Goal: Use online tool/utility: Utilize a website feature to perform a specific function

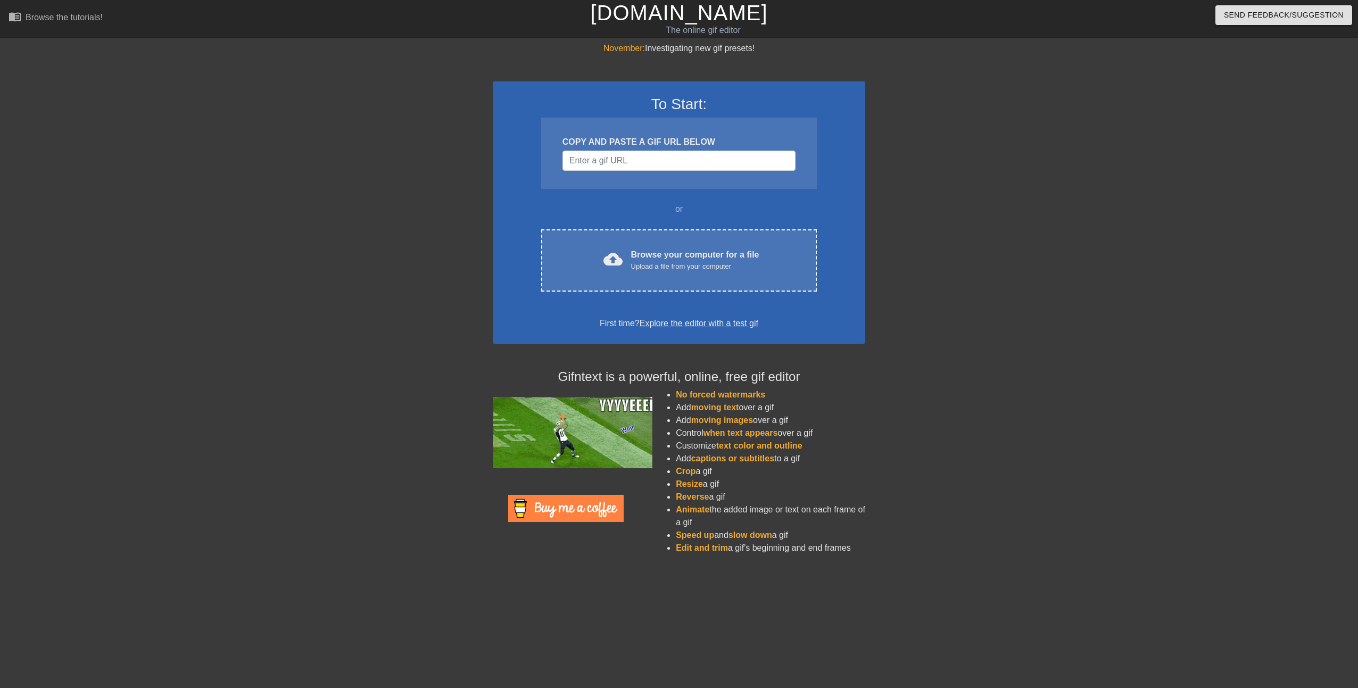
click at [664, 253] on div "Browse your computer for a file Upload a file from your computer" at bounding box center [695, 259] width 128 height 23
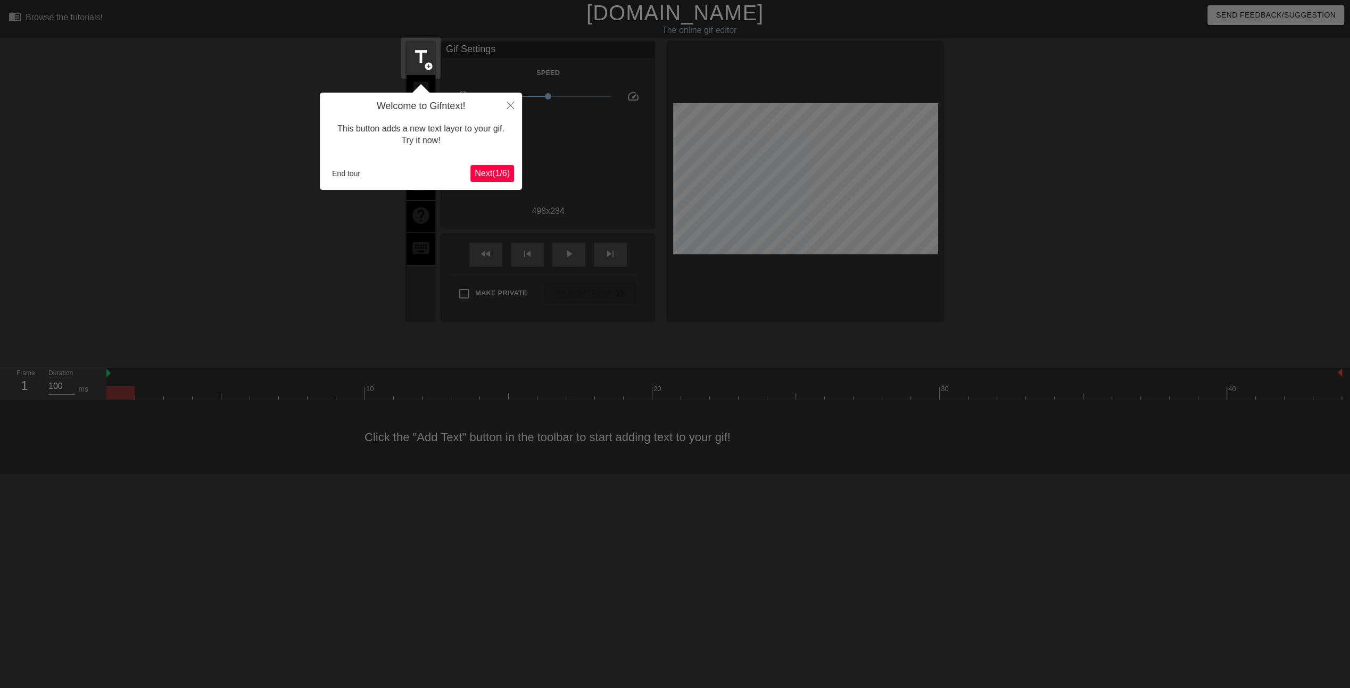
click at [491, 175] on span "Next ( 1 / 6 )" at bounding box center [492, 173] width 35 height 9
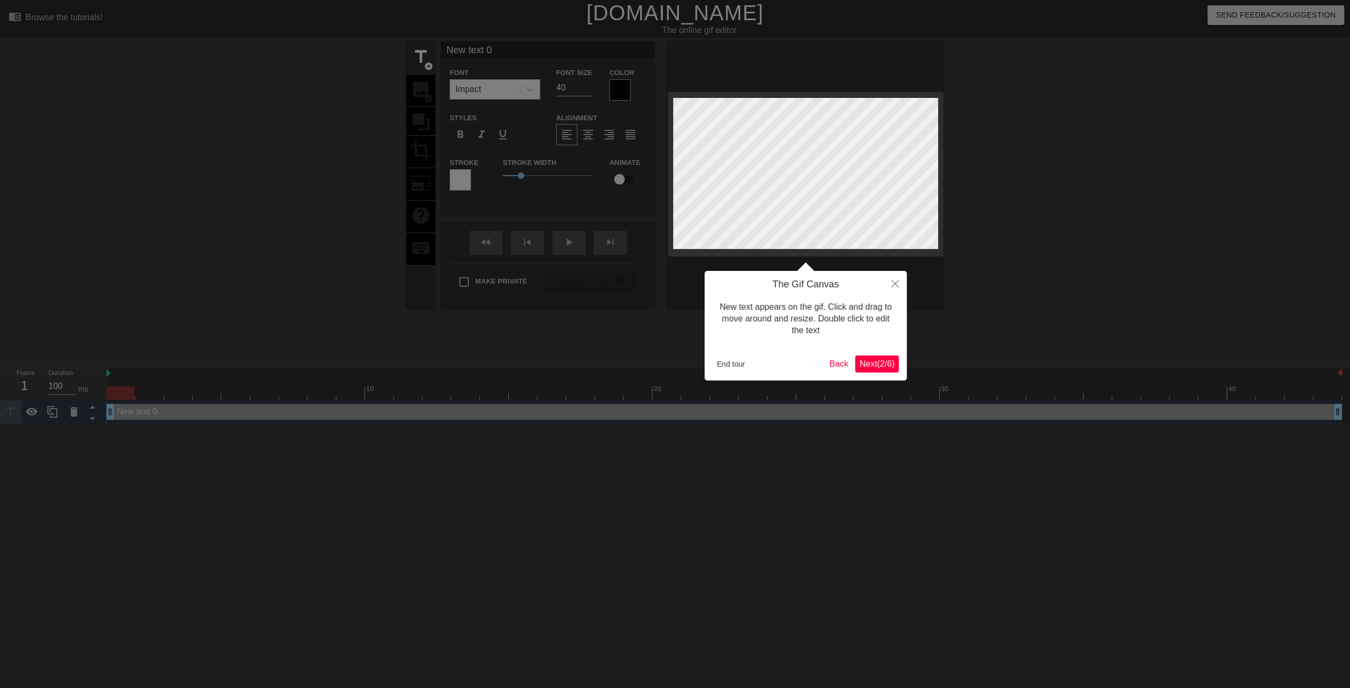
click at [881, 360] on span "Next ( 2 / 6 )" at bounding box center [876, 363] width 35 height 9
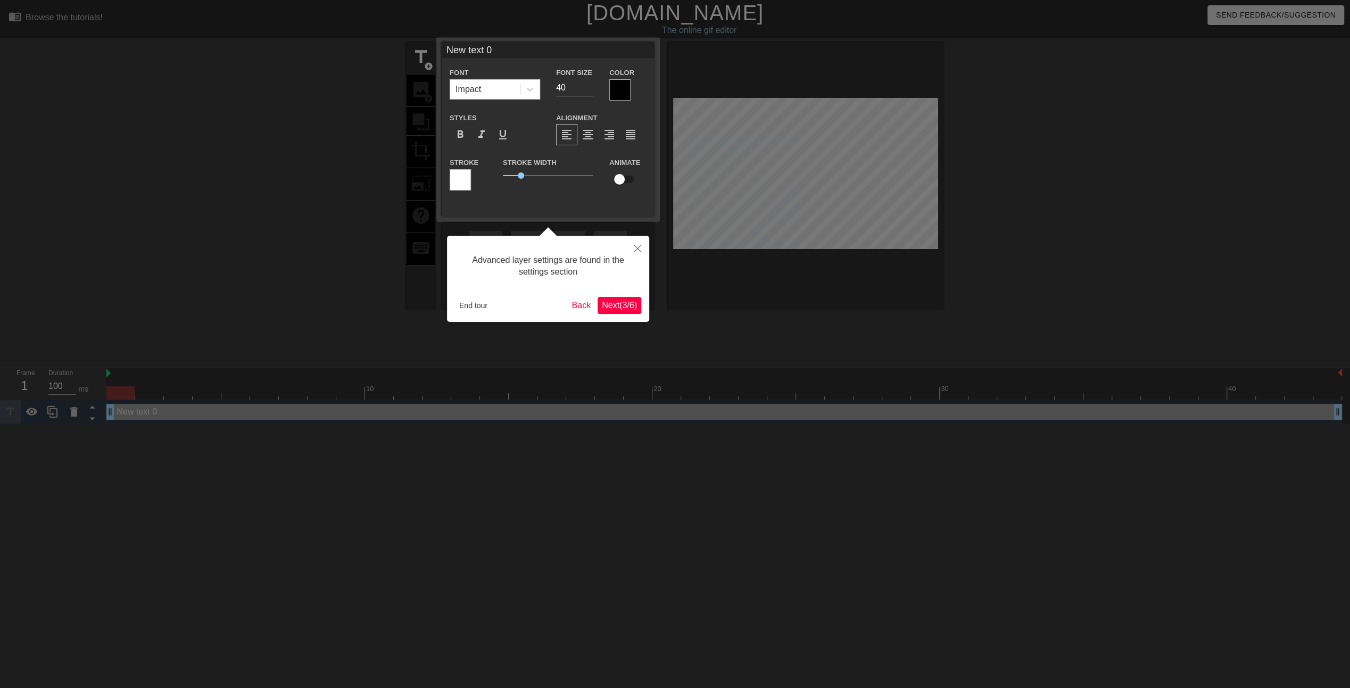
click at [623, 305] on span "Next ( 3 / 6 )" at bounding box center [619, 305] width 35 height 9
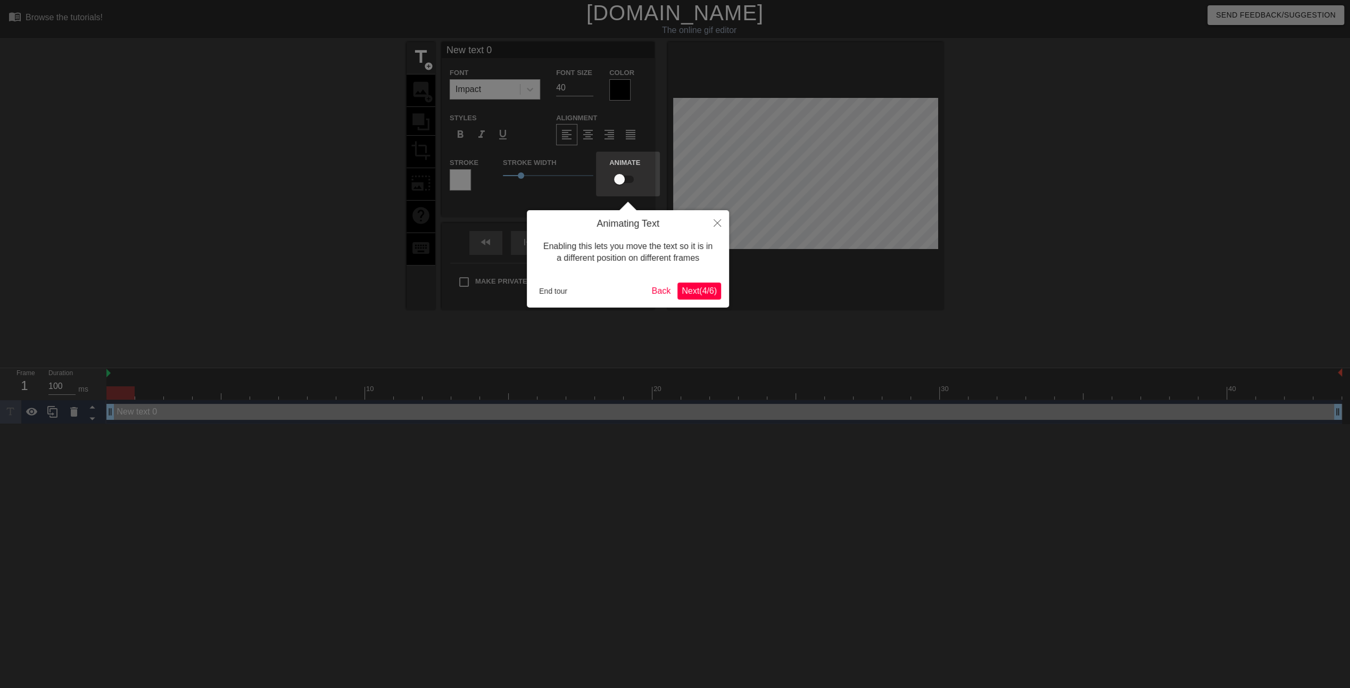
click at [702, 294] on span "Next ( 4 / 6 )" at bounding box center [699, 290] width 35 height 9
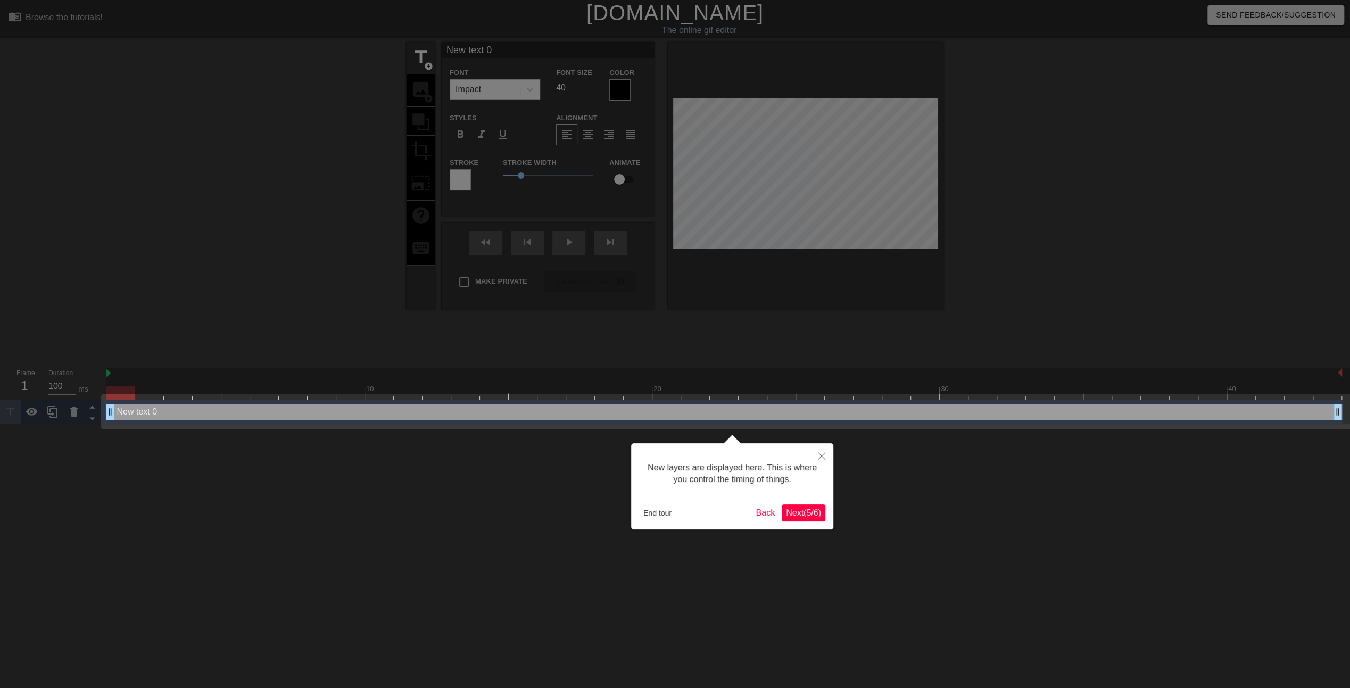
click at [800, 506] on button "Next ( 5 / 6 )" at bounding box center [804, 512] width 44 height 17
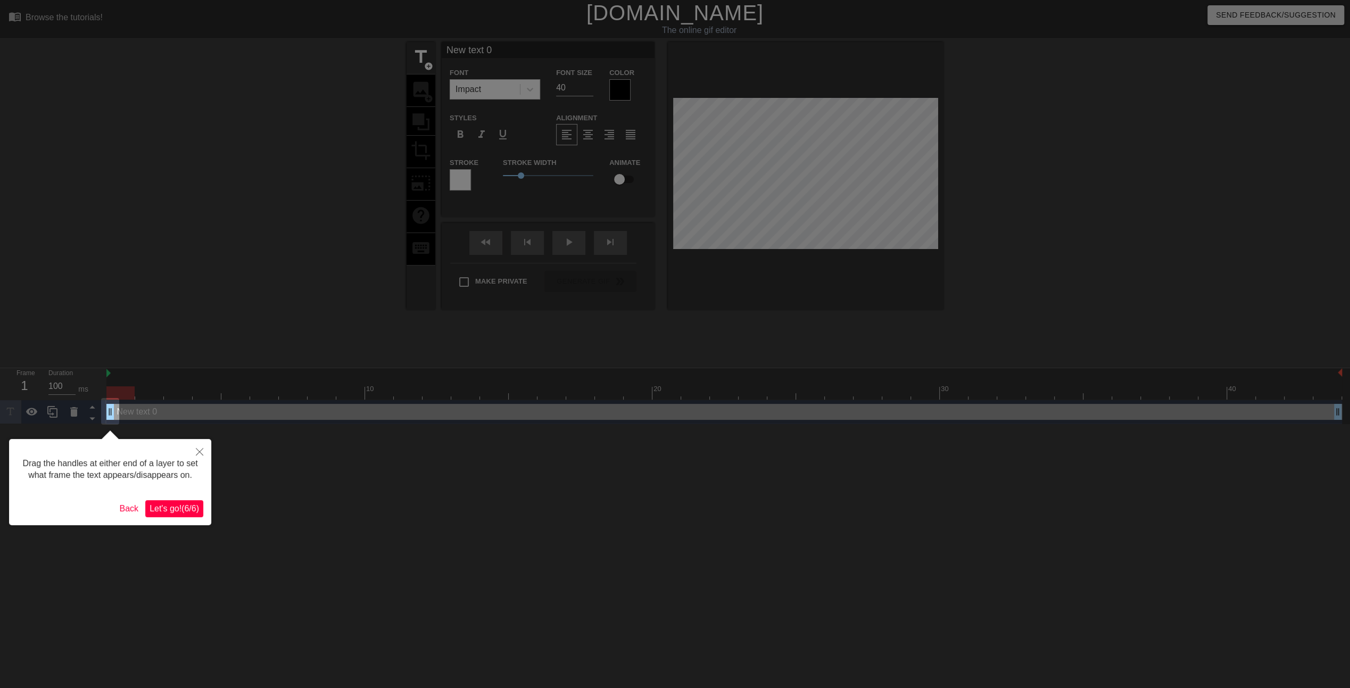
click at [177, 505] on span "Let's go! ( 6 / 6 )" at bounding box center [174, 508] width 49 height 9
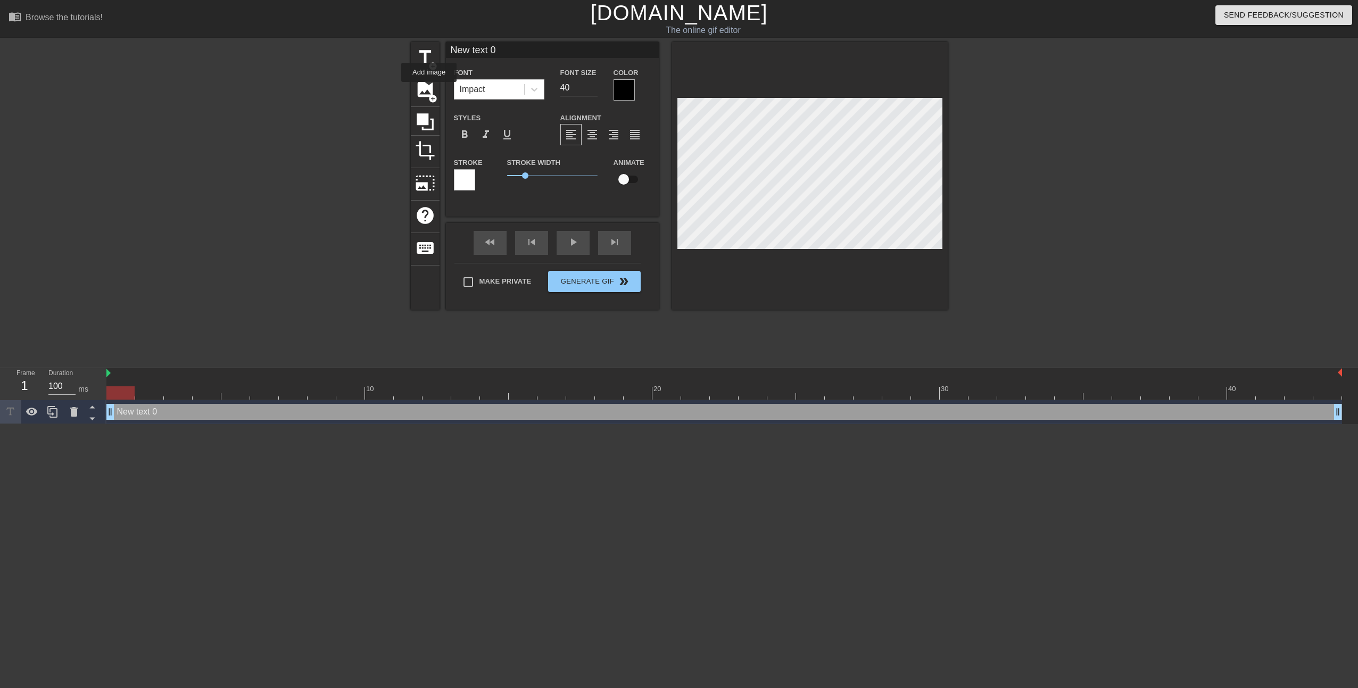
click at [429, 89] on span "image" at bounding box center [425, 89] width 20 height 20
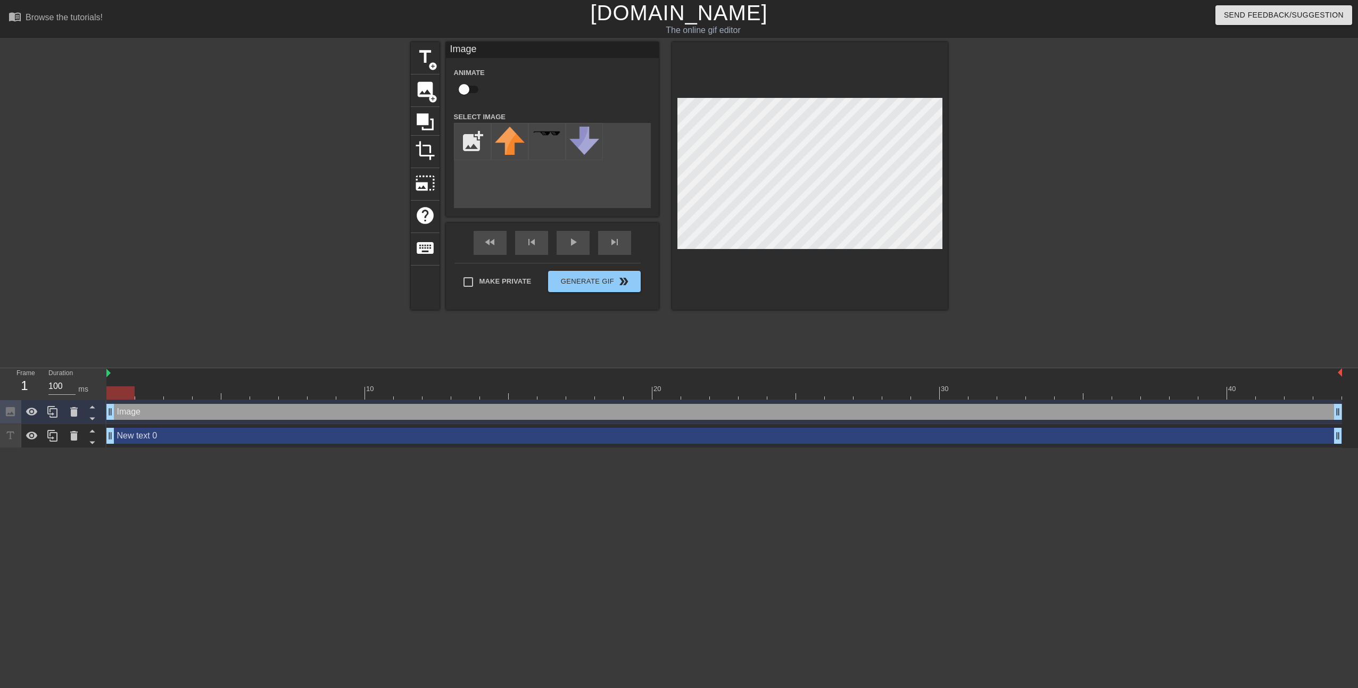
click at [467, 137] on input "file" at bounding box center [472, 141] width 36 height 36
type input "C:\fakepath\Treyarch_Logo.webp"
click at [502, 135] on img at bounding box center [510, 142] width 30 height 30
click at [820, 96] on div at bounding box center [810, 176] width 276 height 268
click at [574, 241] on div "fast_rewind skip_previous play_arrow skip_next" at bounding box center [552, 243] width 173 height 40
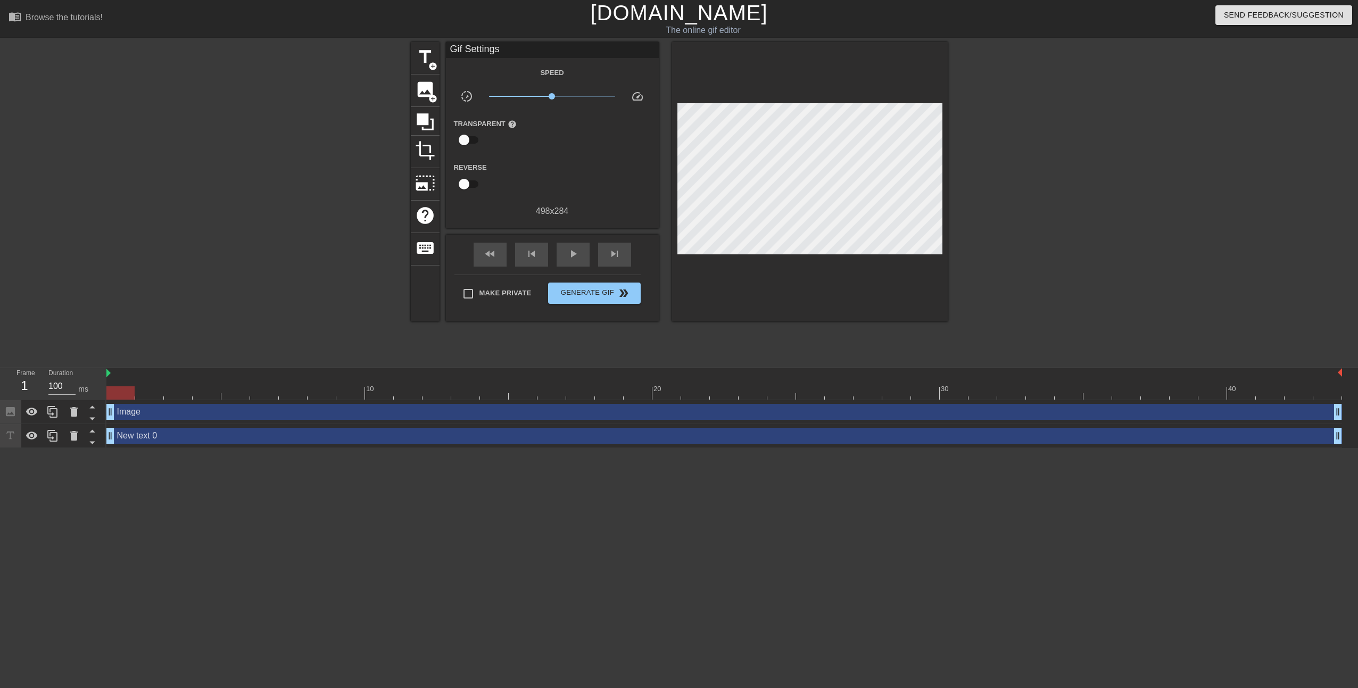
drag, startPoint x: 109, startPoint y: 412, endPoint x: 117, endPoint y: 404, distance: 12.0
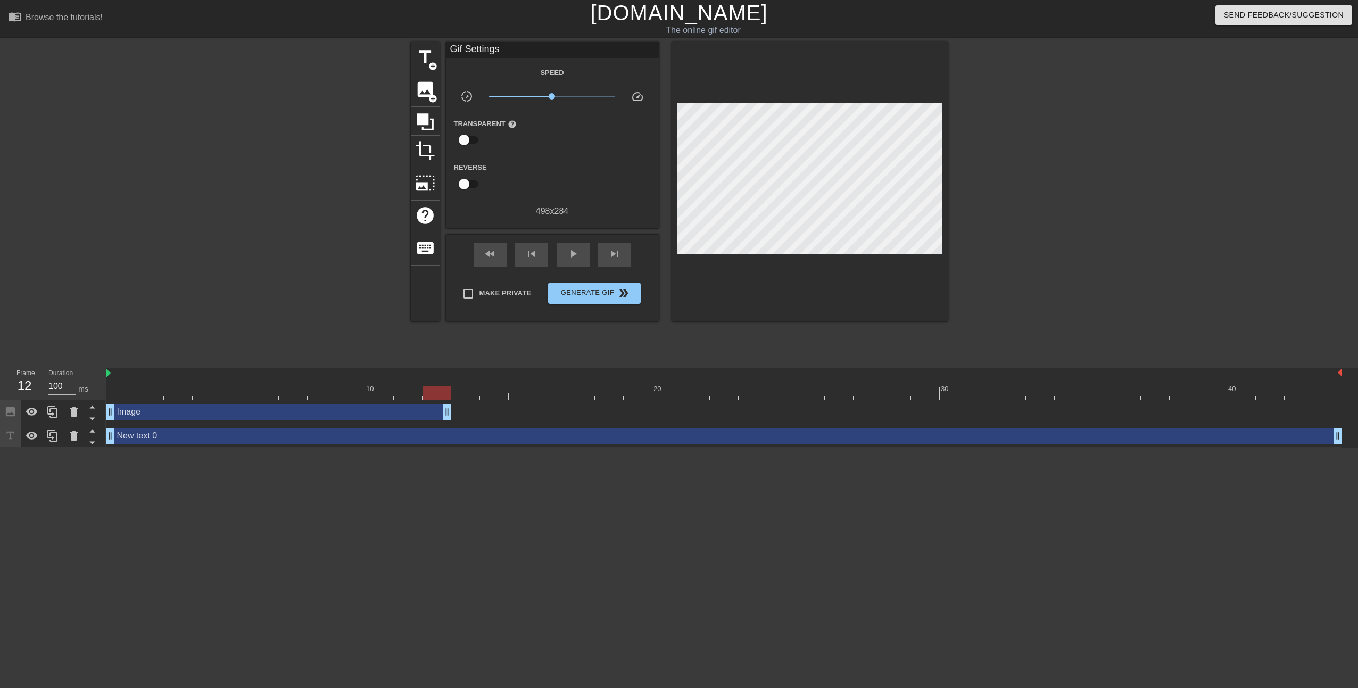
drag, startPoint x: 1337, startPoint y: 410, endPoint x: 453, endPoint y: 378, distance: 883.9
click at [453, 378] on div "10 20 30 40 Image drag_handle drag_handle New text 0 drag_handle drag_handle" at bounding box center [731, 408] width 1251 height 80
drag, startPoint x: 109, startPoint y: 437, endPoint x: 121, endPoint y: 438, distance: 12.8
drag, startPoint x: 111, startPoint y: 438, endPoint x: 463, endPoint y: 436, distance: 352.3
click at [428, 56] on span "title" at bounding box center [425, 57] width 20 height 20
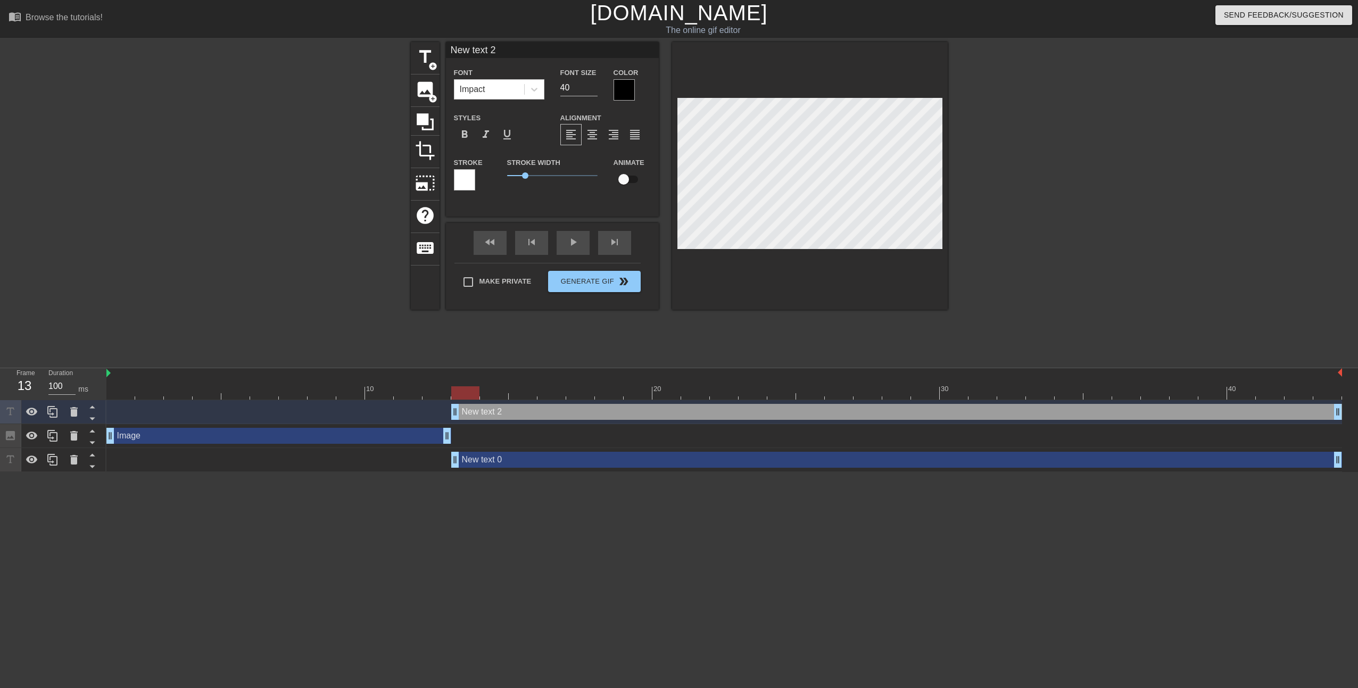
click at [74, 414] on icon at bounding box center [73, 412] width 7 height 10
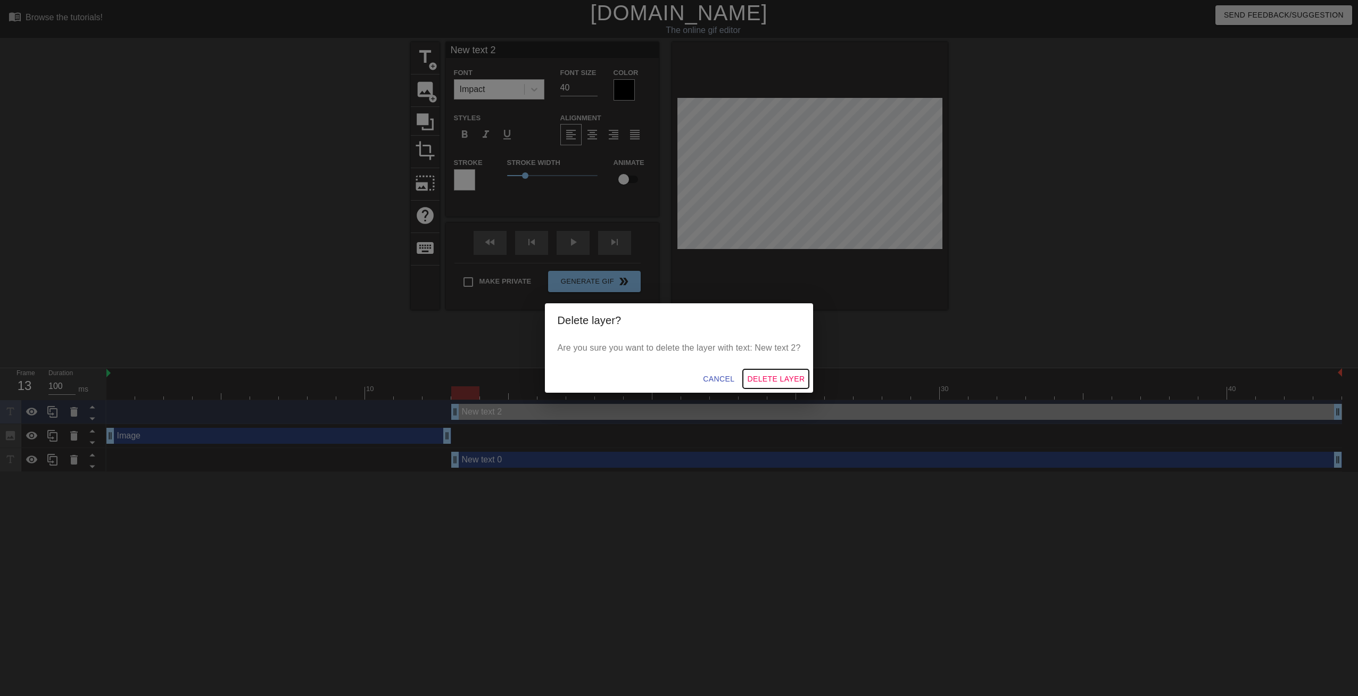
click at [785, 375] on span "Delete Layer" at bounding box center [775, 378] width 57 height 13
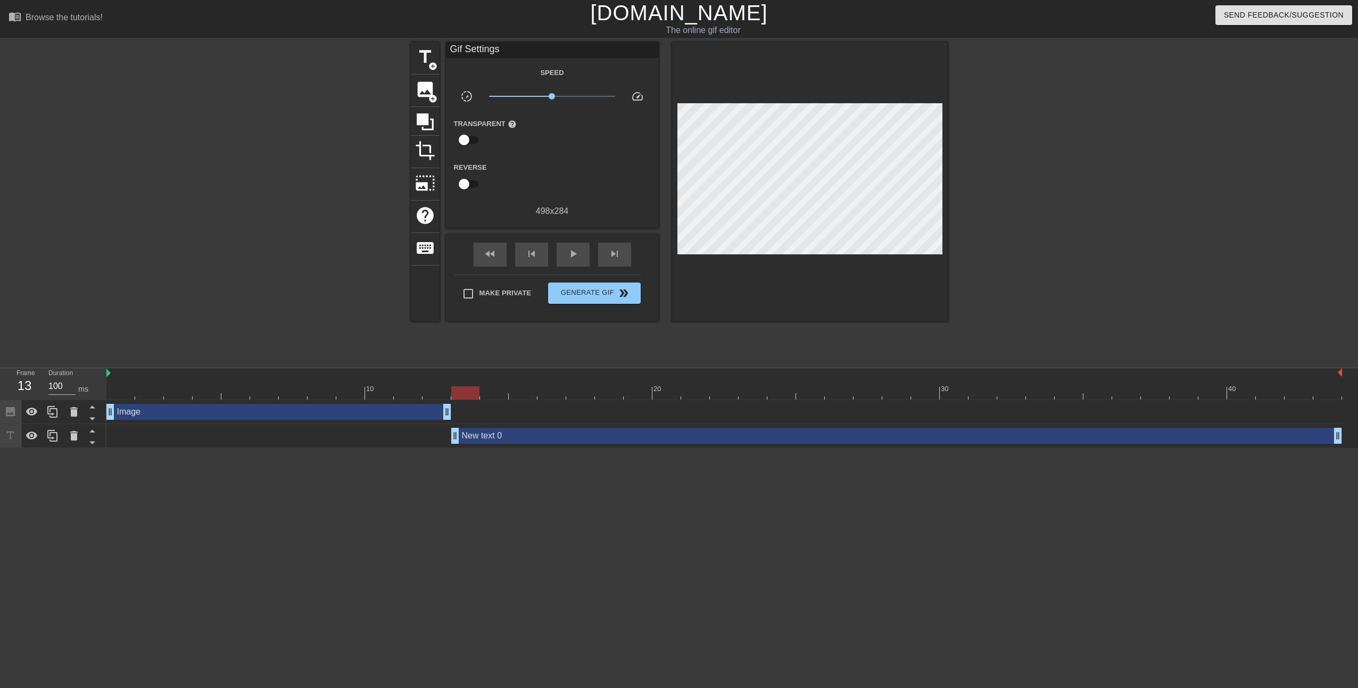
click at [140, 436] on div "New text 0 drag_handle drag_handle" at bounding box center [724, 436] width 1236 height 16
click at [9, 436] on icon at bounding box center [10, 435] width 12 height 12
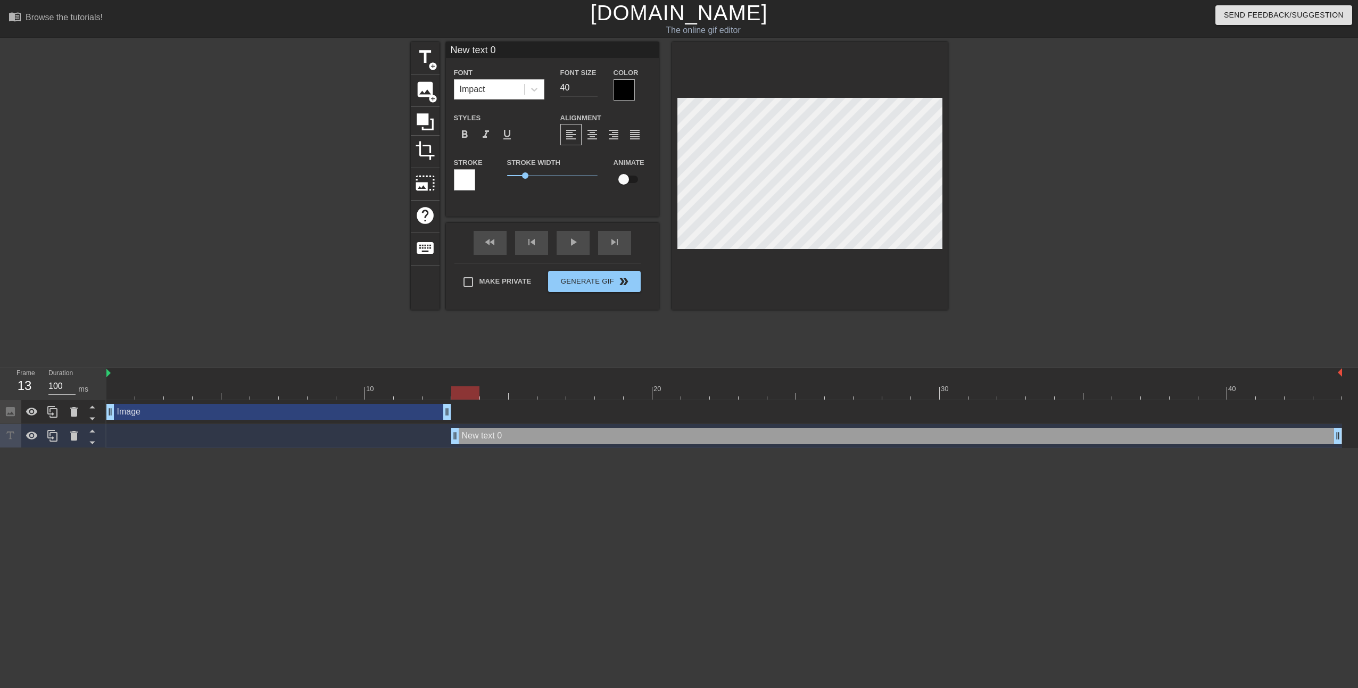
drag, startPoint x: 516, startPoint y: 50, endPoint x: 450, endPoint y: 51, distance: 66.0
click at [450, 51] on input "New text 0" at bounding box center [552, 50] width 213 height 16
click at [450, 48] on input "OPEN MOSHPIT" at bounding box center [552, 50] width 213 height 16
type input "BO7 OPEN MOSHPIT"
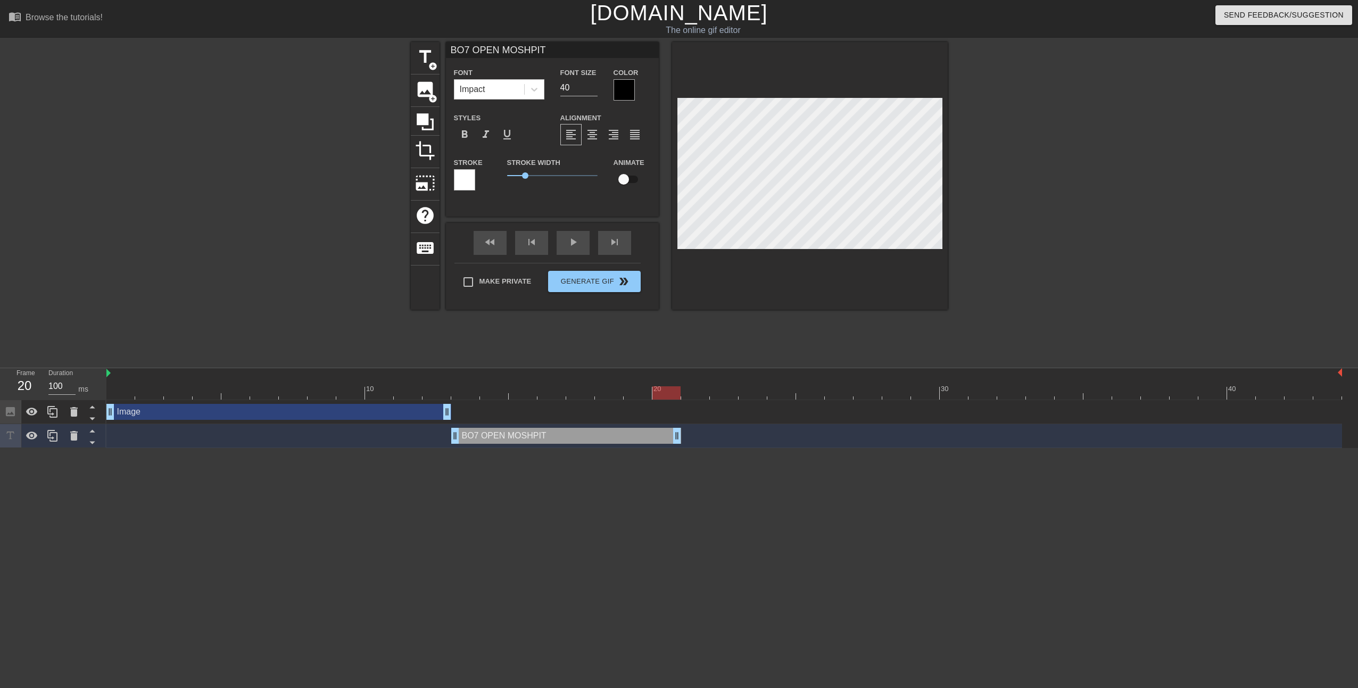
drag, startPoint x: 1339, startPoint y: 442, endPoint x: 667, endPoint y: 378, distance: 675.5
click at [667, 378] on div "10 20 30 40 Image drag_handle drag_handle BO7 OPEN MOSHPIT drag_handle drag_han…" at bounding box center [731, 408] width 1251 height 80
click at [623, 179] on input "checkbox" at bounding box center [623, 179] width 61 height 20
click at [633, 179] on input "checkbox" at bounding box center [633, 179] width 61 height 20
drag, startPoint x: 109, startPoint y: 375, endPoint x: 121, endPoint y: 375, distance: 12.8
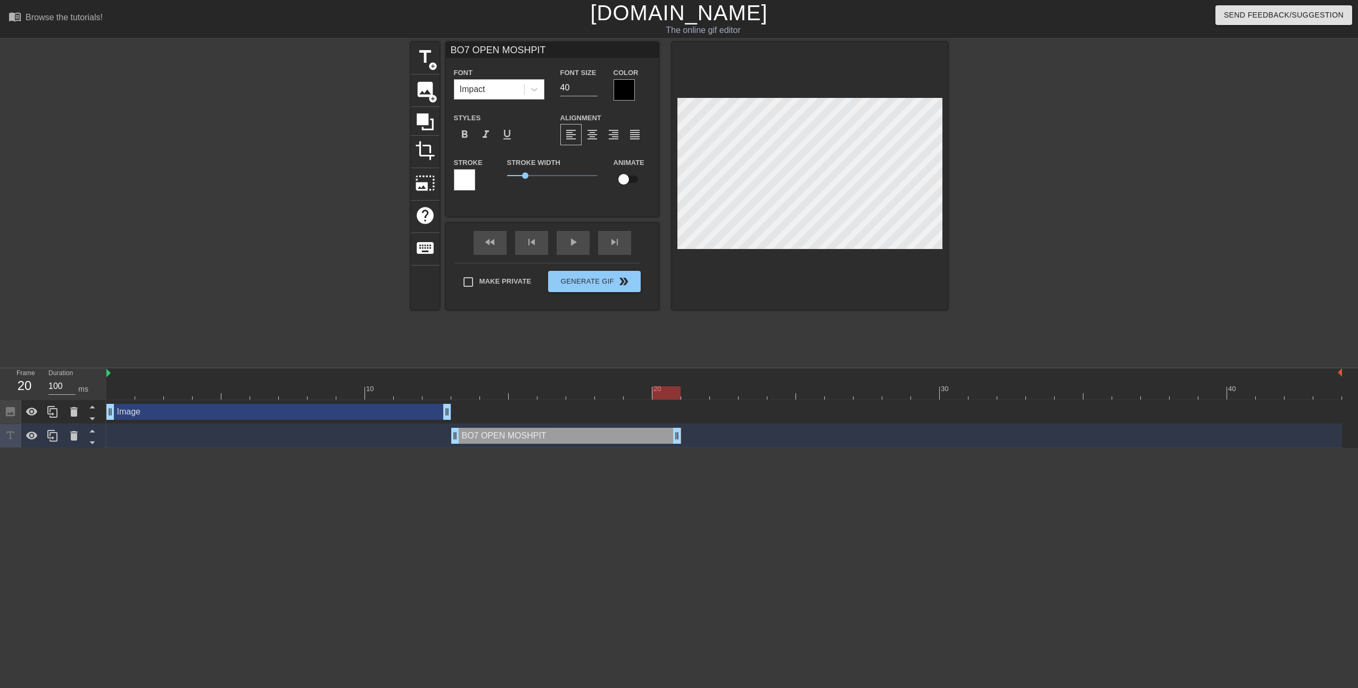
click at [30, 435] on icon at bounding box center [32, 435] width 13 height 13
click at [30, 435] on icon at bounding box center [32, 436] width 12 height 10
drag, startPoint x: 678, startPoint y: 438, endPoint x: 689, endPoint y: 438, distance: 10.1
click at [689, 438] on div "BO7 OPEN MOSHPIT drag_handle drag_handle" at bounding box center [724, 436] width 1236 height 16
drag, startPoint x: 678, startPoint y: 438, endPoint x: 685, endPoint y: 438, distance: 6.9
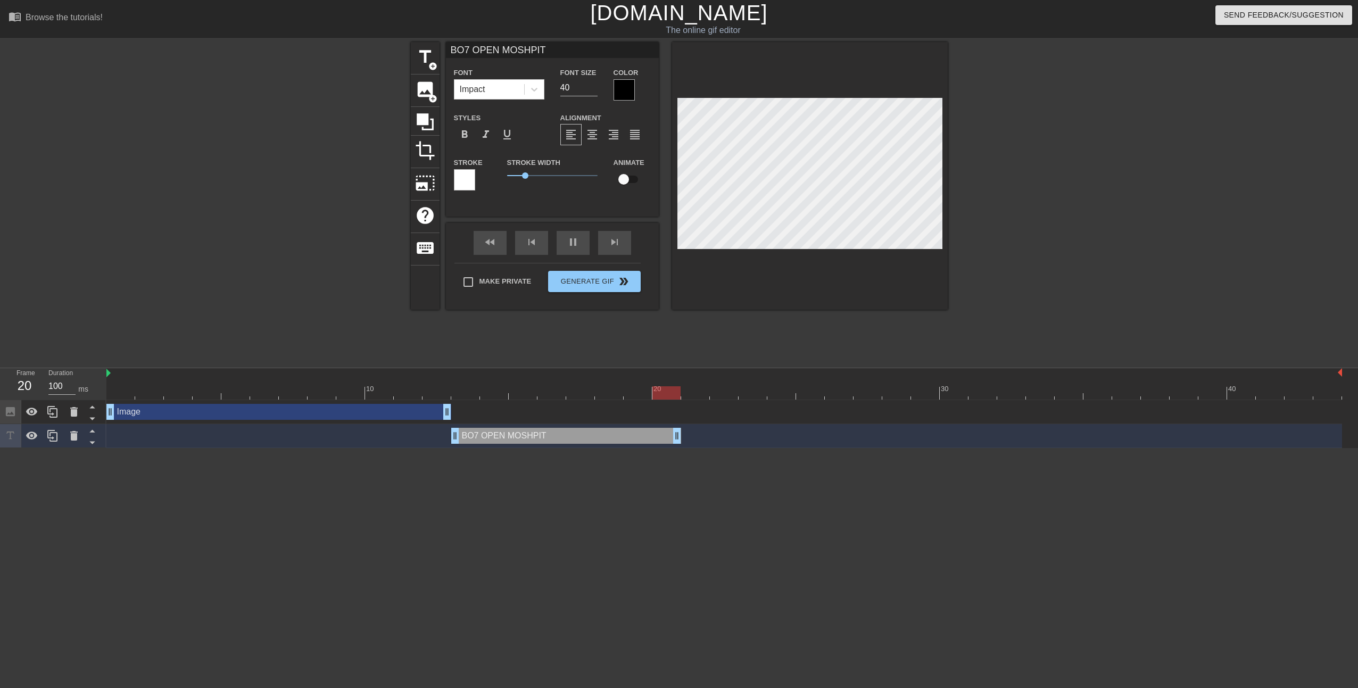
click at [685, 438] on div "BO7 OPEN MOSHPIT drag_handle drag_handle" at bounding box center [724, 436] width 1236 height 16
drag, startPoint x: 679, startPoint y: 436, endPoint x: 691, endPoint y: 436, distance: 11.7
click at [691, 436] on div "BO7 OPEN MOSHPIT drag_handle drag_handle" at bounding box center [724, 436] width 1236 height 16
drag, startPoint x: 676, startPoint y: 437, endPoint x: 833, endPoint y: 441, distance: 157.5
click at [833, 441] on div "BO7 OPEN MOSHPIT drag_handle drag_handle" at bounding box center [724, 436] width 1236 height 16
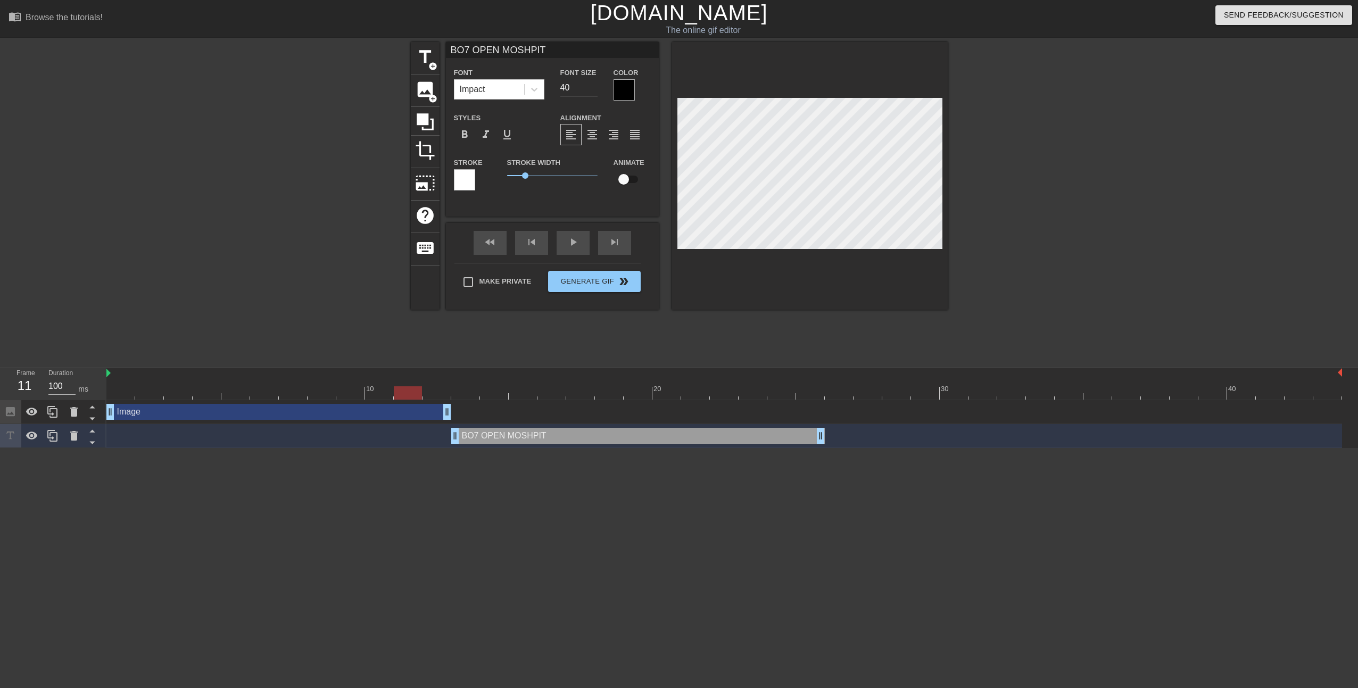
click at [626, 177] on input "checkbox" at bounding box center [623, 179] width 61 height 20
click at [603, 169] on input "checkbox" at bounding box center [633, 179] width 61 height 20
click at [593, 169] on input "checkbox" at bounding box center [623, 179] width 61 height 20
checkbox input "true"
click at [579, 238] on div "fast_rewind skip_previous play_arrow skip_next" at bounding box center [552, 243] width 173 height 40
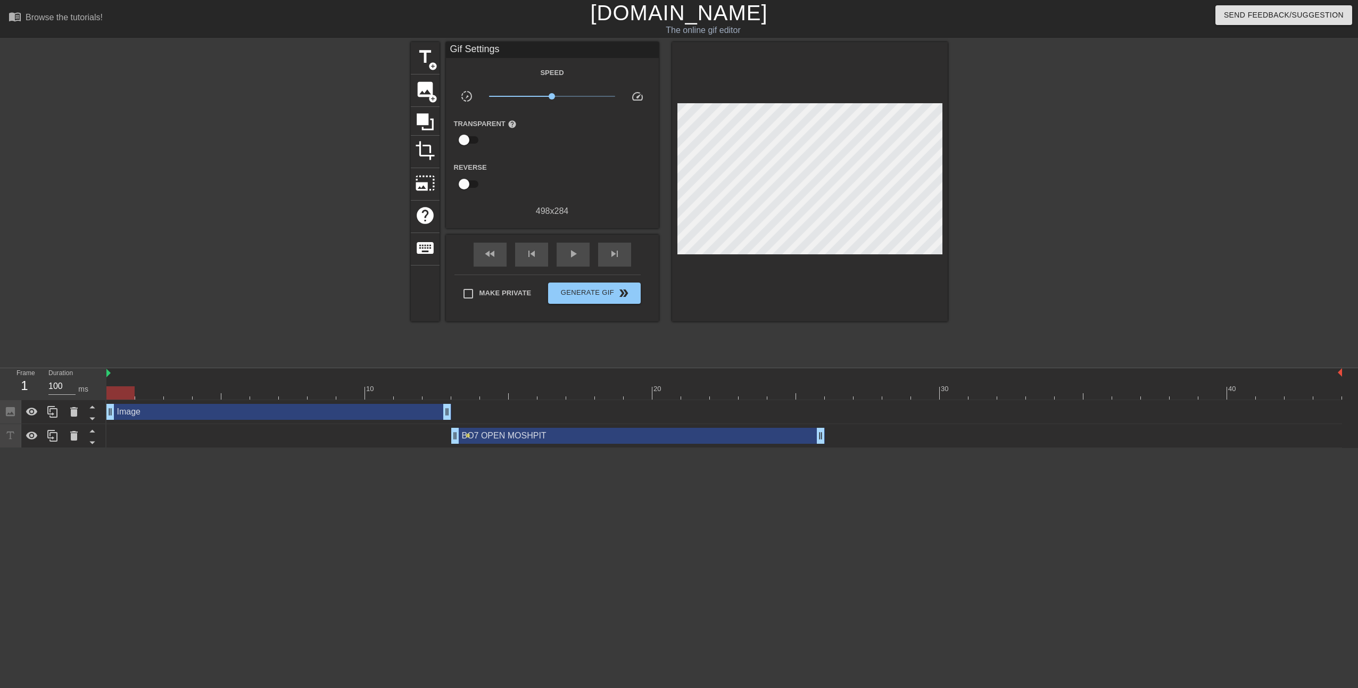
drag, startPoint x: 292, startPoint y: 392, endPoint x: 119, endPoint y: 395, distance: 173.0
click at [119, 395] on div at bounding box center [120, 392] width 28 height 13
drag, startPoint x: 449, startPoint y: 409, endPoint x: 136, endPoint y: 410, distance: 312.9
click at [136, 410] on div "Image drag_handle drag_handle" at bounding box center [724, 412] width 1236 height 16
drag, startPoint x: 134, startPoint y: 409, endPoint x: 205, endPoint y: 406, distance: 71.9
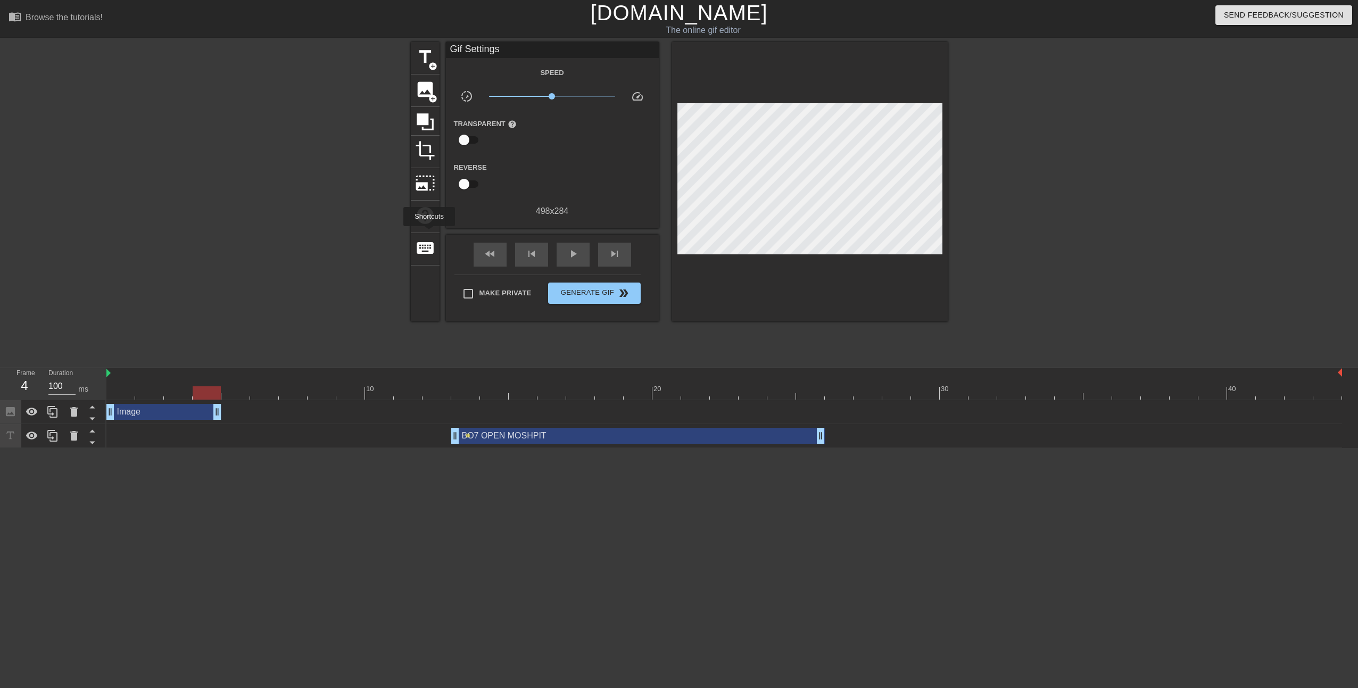
click at [429, 238] on span "keyboard" at bounding box center [425, 248] width 20 height 20
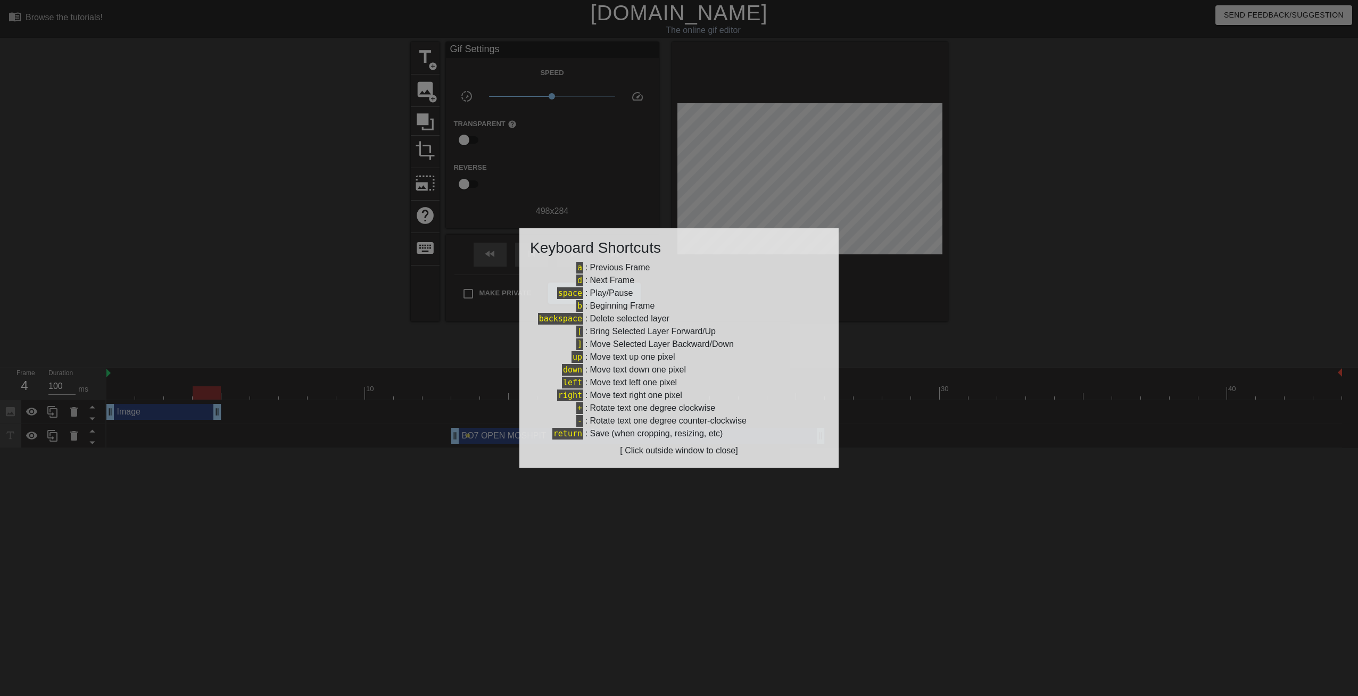
click at [374, 237] on div at bounding box center [679, 348] width 1358 height 696
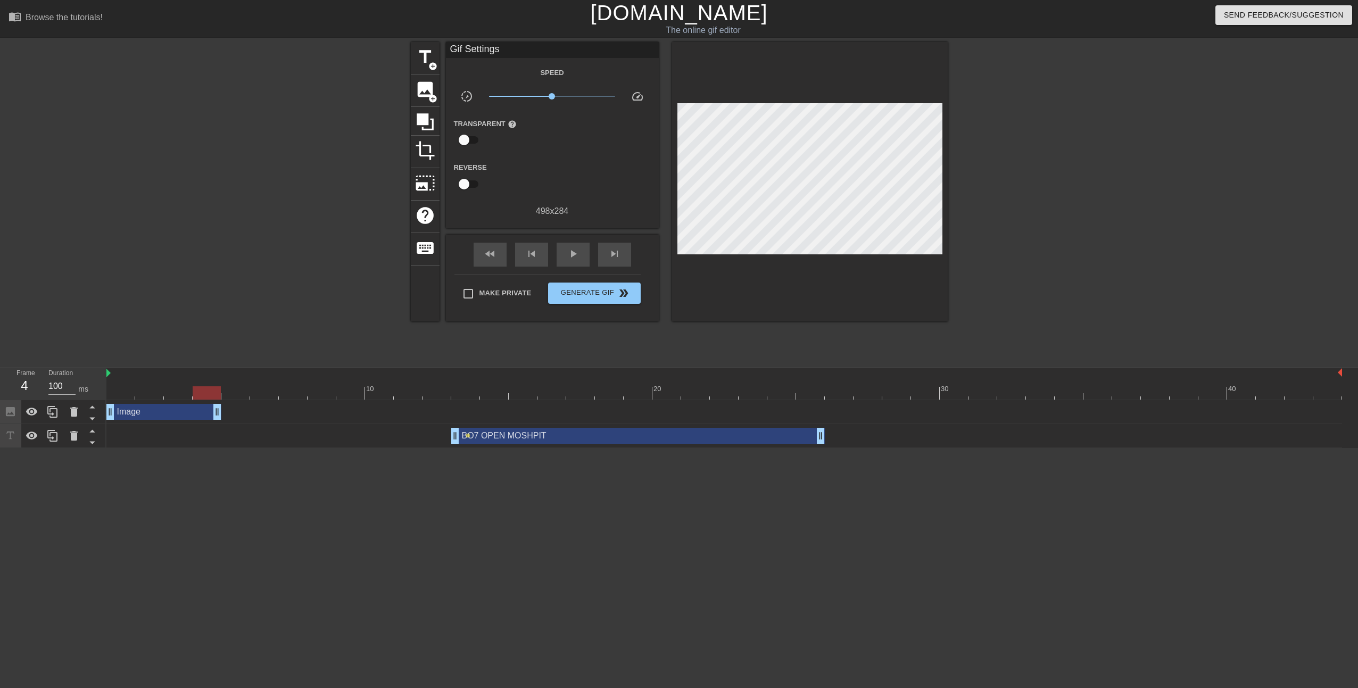
click at [509, 121] on span "help" at bounding box center [512, 124] width 9 height 9
click at [510, 121] on span "help" at bounding box center [512, 124] width 9 height 9
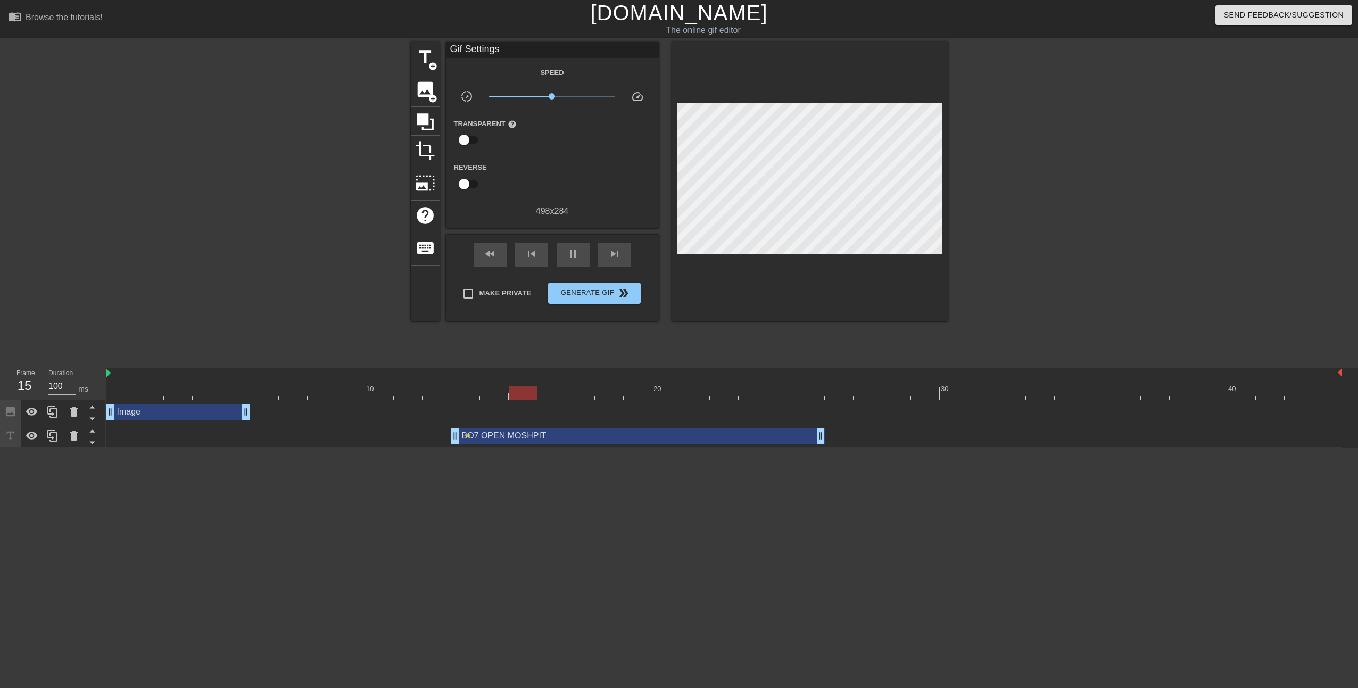
drag, startPoint x: 215, startPoint y: 414, endPoint x: 233, endPoint y: 415, distance: 17.6
drag, startPoint x: 245, startPoint y: 413, endPoint x: 262, endPoint y: 413, distance: 16.5
drag, startPoint x: 273, startPoint y: 413, endPoint x: 351, endPoint y: 413, distance: 77.7
drag, startPoint x: 362, startPoint y: 416, endPoint x: 385, endPoint y: 416, distance: 23.4
drag, startPoint x: 391, startPoint y: 415, endPoint x: 410, endPoint y: 413, distance: 19.8
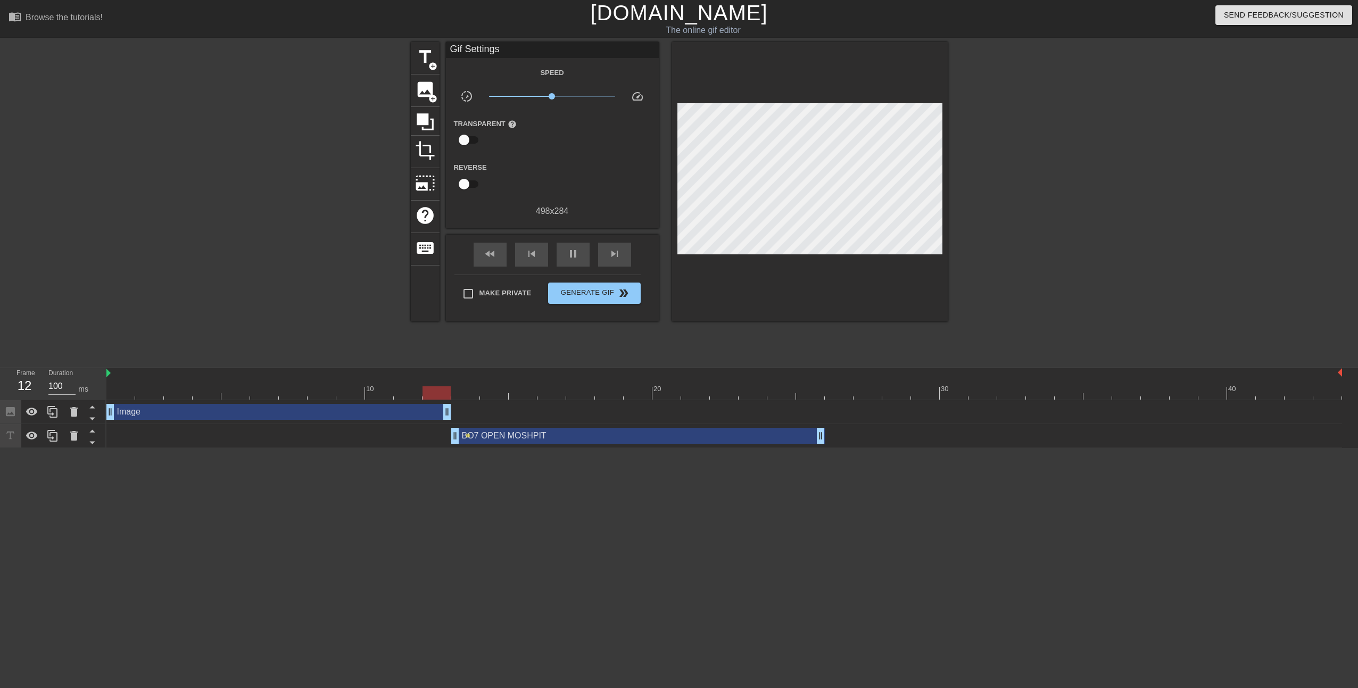
drag, startPoint x: 418, startPoint y: 411, endPoint x: 445, endPoint y: 411, distance: 26.6
click at [575, 255] on span "pause" at bounding box center [573, 253] width 13 height 13
drag, startPoint x: 756, startPoint y: 391, endPoint x: 828, endPoint y: 392, distance: 72.4
click at [828, 392] on div at bounding box center [839, 392] width 28 height 13
click at [429, 89] on span "image" at bounding box center [425, 89] width 20 height 20
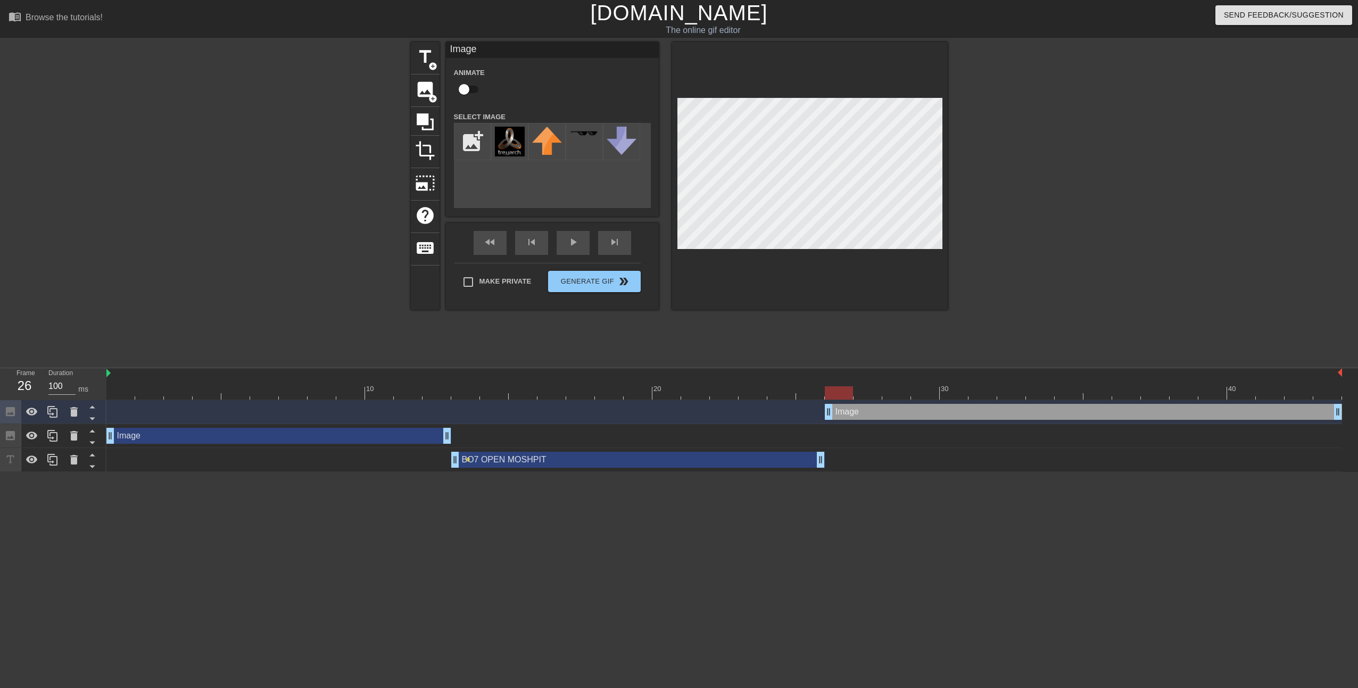
click at [474, 145] on input "file" at bounding box center [472, 141] width 36 height 36
type input "C:\fakepath\Infinity-[PERSON_NAME]-Logo-PNG.png"
click at [511, 136] on img at bounding box center [510, 133] width 30 height 9
drag, startPoint x: 1338, startPoint y: 415, endPoint x: 1358, endPoint y: 412, distance: 20.4
click at [1357, 412] on html "menu_book Browse the tutorials! [DOMAIN_NAME] The online gif editor Send Feedba…" at bounding box center [679, 236] width 1358 height 472
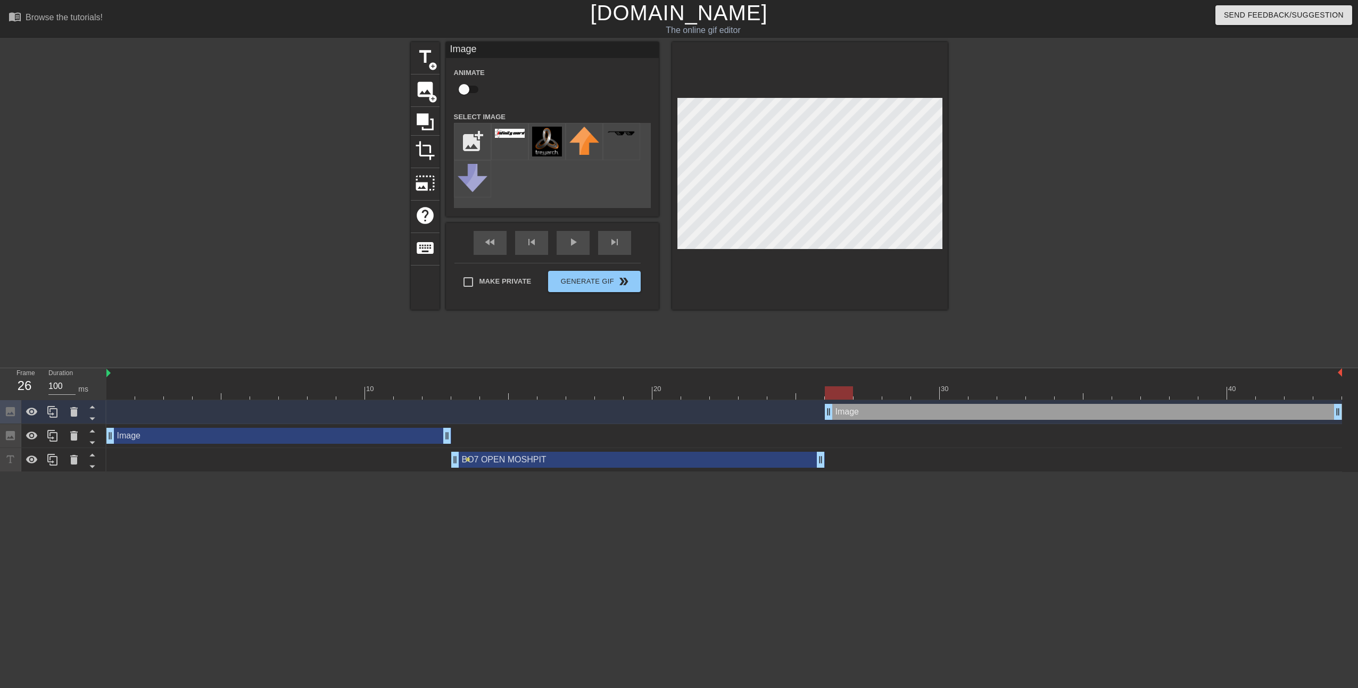
drag, startPoint x: 826, startPoint y: 411, endPoint x: 818, endPoint y: 383, distance: 28.9
click at [818, 383] on div "10 20 30 40 Image drag_handle drag_handle Image drag_handle drag_handle BO7 OPE…" at bounding box center [731, 420] width 1251 height 104
drag, startPoint x: 1341, startPoint y: 372, endPoint x: 1322, endPoint y: 372, distance: 19.2
click at [1322, 372] on div "10 20 30 40" at bounding box center [724, 383] width 1236 height 31
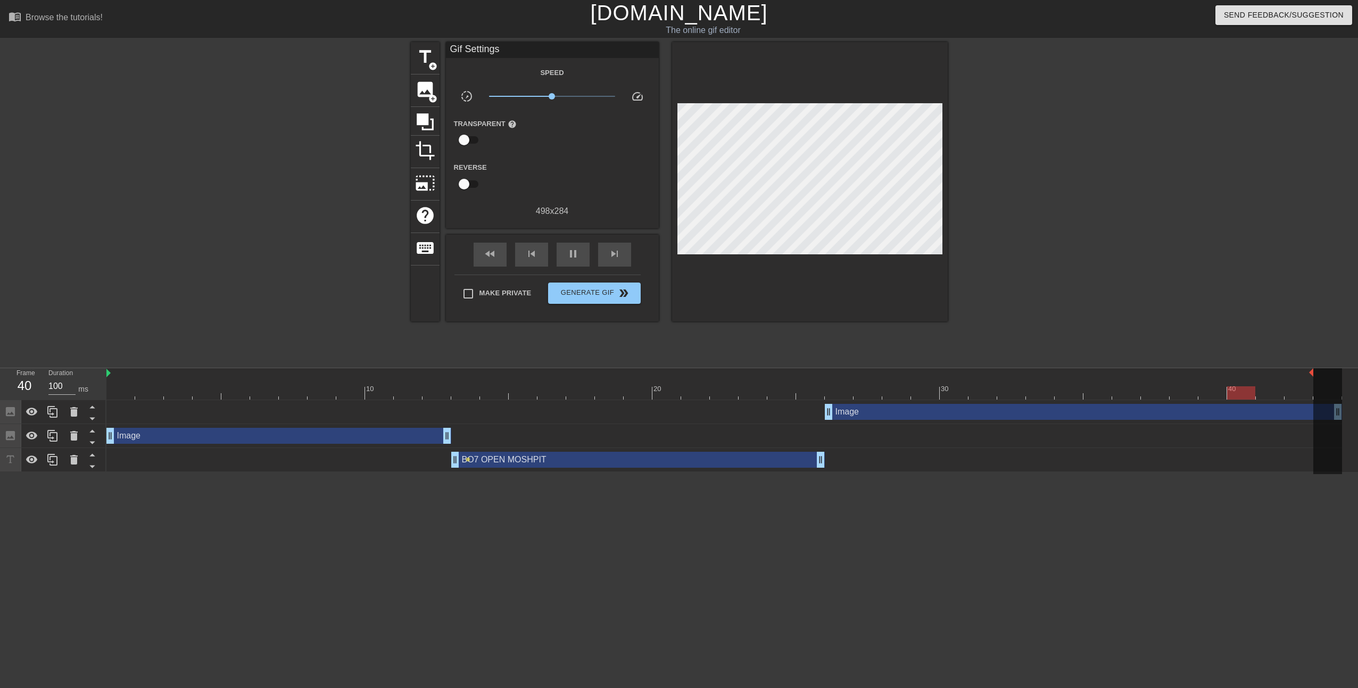
click at [468, 460] on span "lens" at bounding box center [468, 459] width 5 height 5
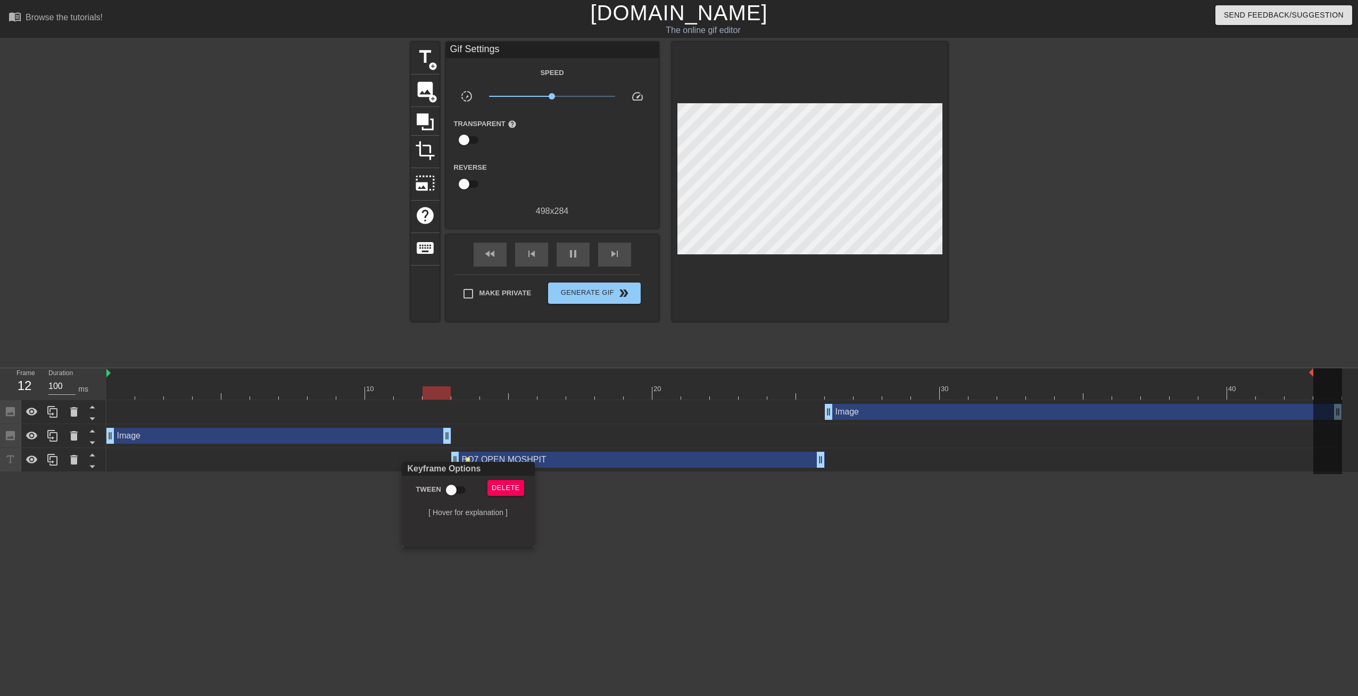
drag, startPoint x: 449, startPoint y: 489, endPoint x: 473, endPoint y: 490, distance: 24.0
click at [473, 490] on div "Tween" at bounding box center [440, 492] width 80 height 24
click at [453, 489] on input "Tween" at bounding box center [451, 490] width 61 height 20
checkbox input "true"
click at [652, 525] on div at bounding box center [679, 348] width 1358 height 696
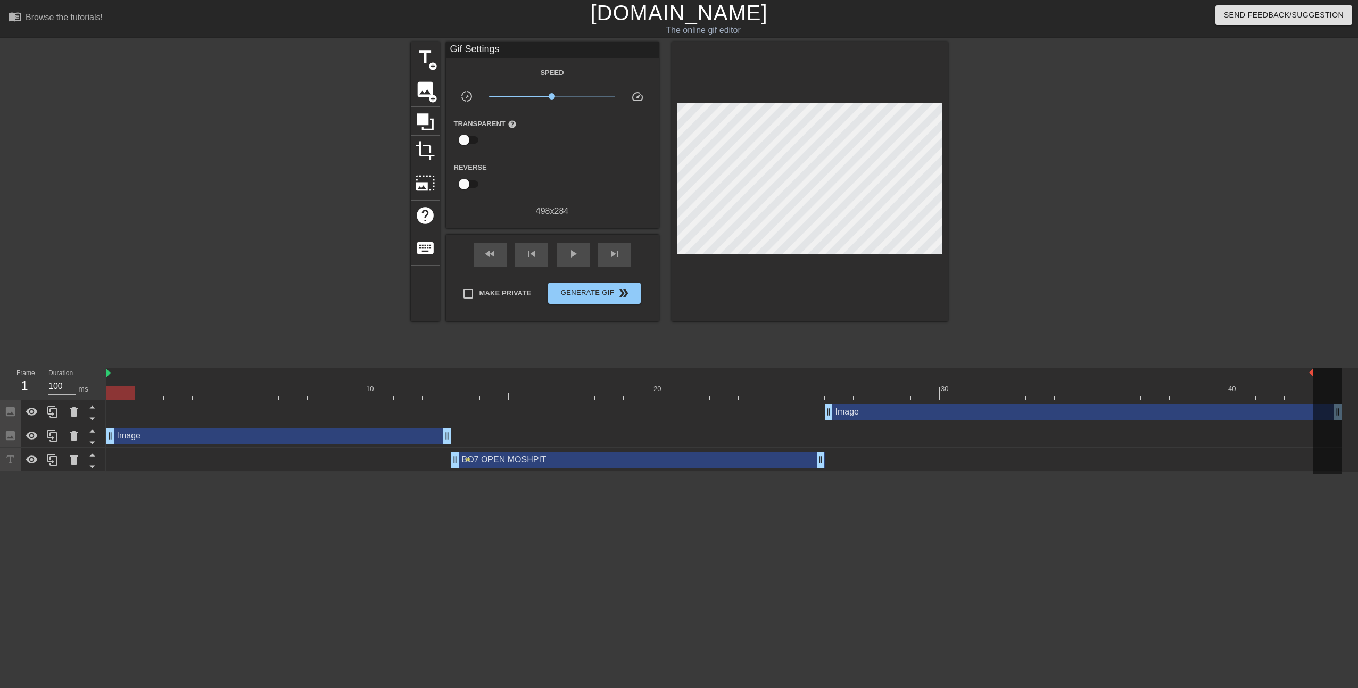
drag, startPoint x: 322, startPoint y: 389, endPoint x: 123, endPoint y: 385, distance: 199.0
click at [123, 385] on div "10 20 30 40" at bounding box center [724, 383] width 1236 height 31
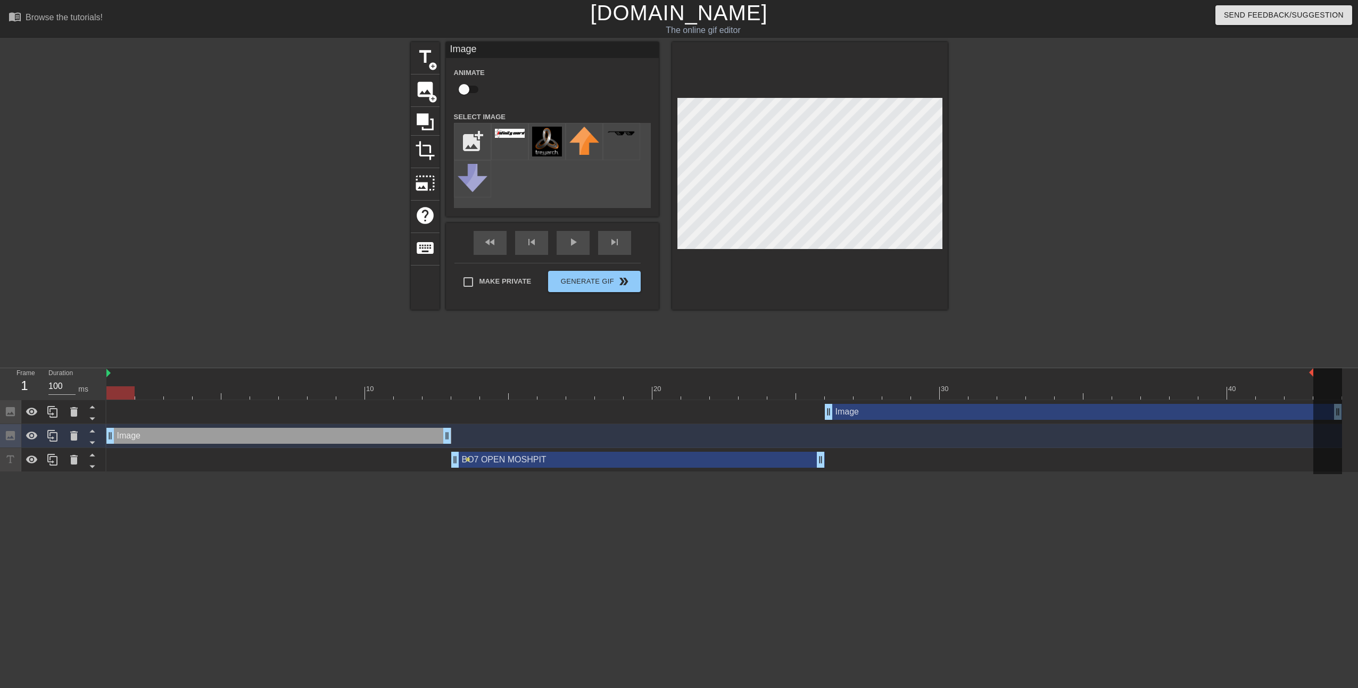
click at [467, 86] on input "checkbox" at bounding box center [464, 89] width 61 height 20
checkbox input "true"
click at [122, 434] on span "lens" at bounding box center [123, 435] width 5 height 5
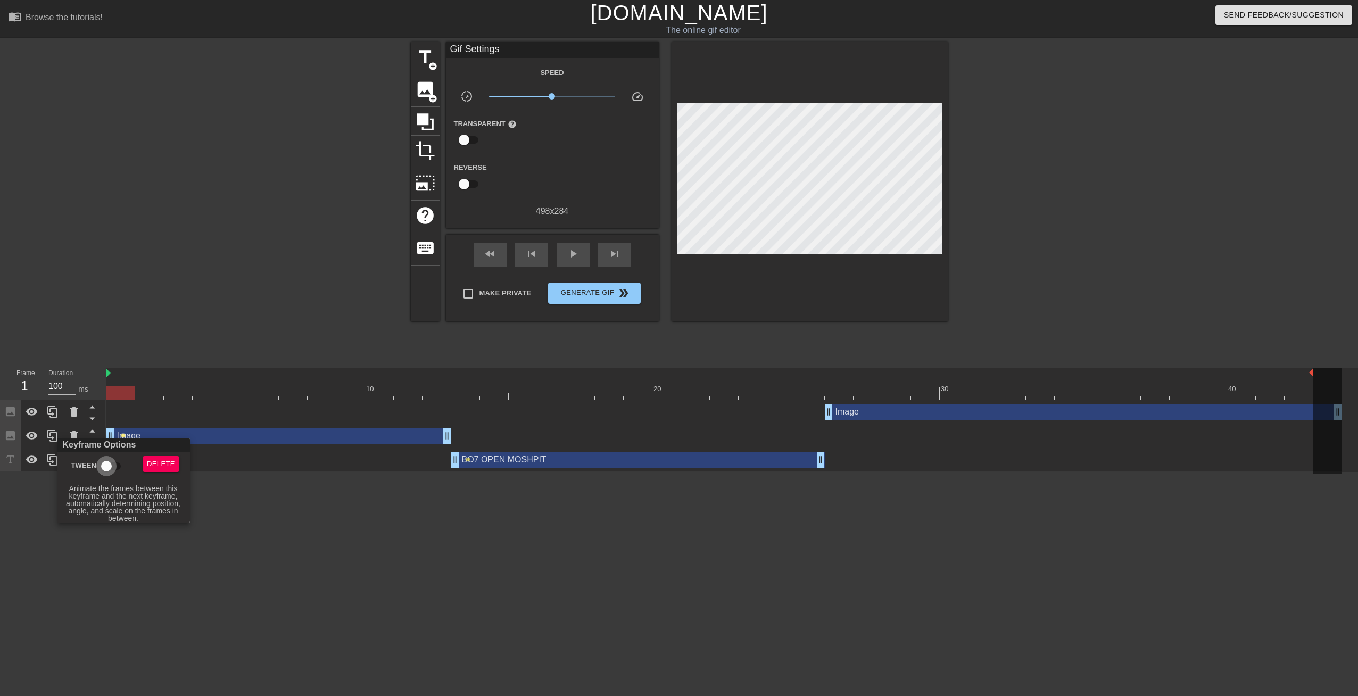
click at [101, 466] on input "Tween" at bounding box center [106, 466] width 61 height 20
checkbox input "true"
click at [365, 571] on div at bounding box center [679, 348] width 1358 height 696
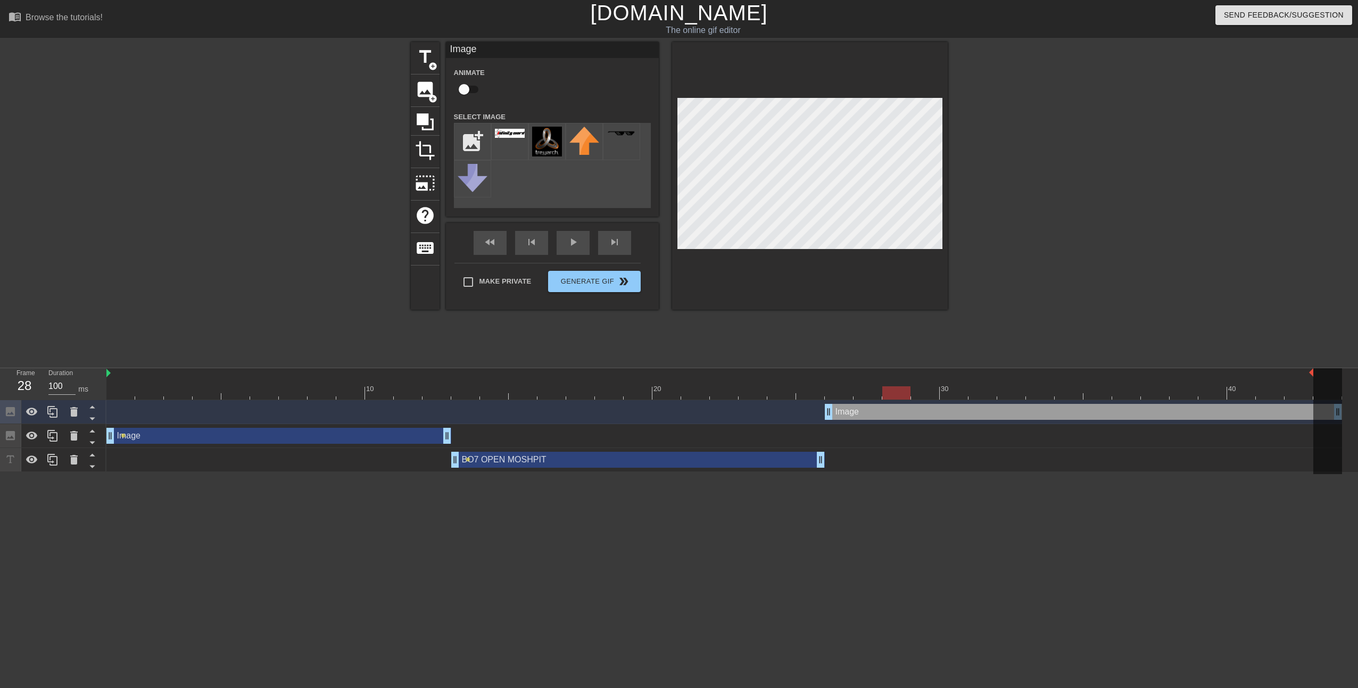
click at [464, 86] on input "checkbox" at bounding box center [464, 89] width 61 height 20
checkbox input "true"
click at [842, 410] on span "lens" at bounding box center [841, 411] width 5 height 5
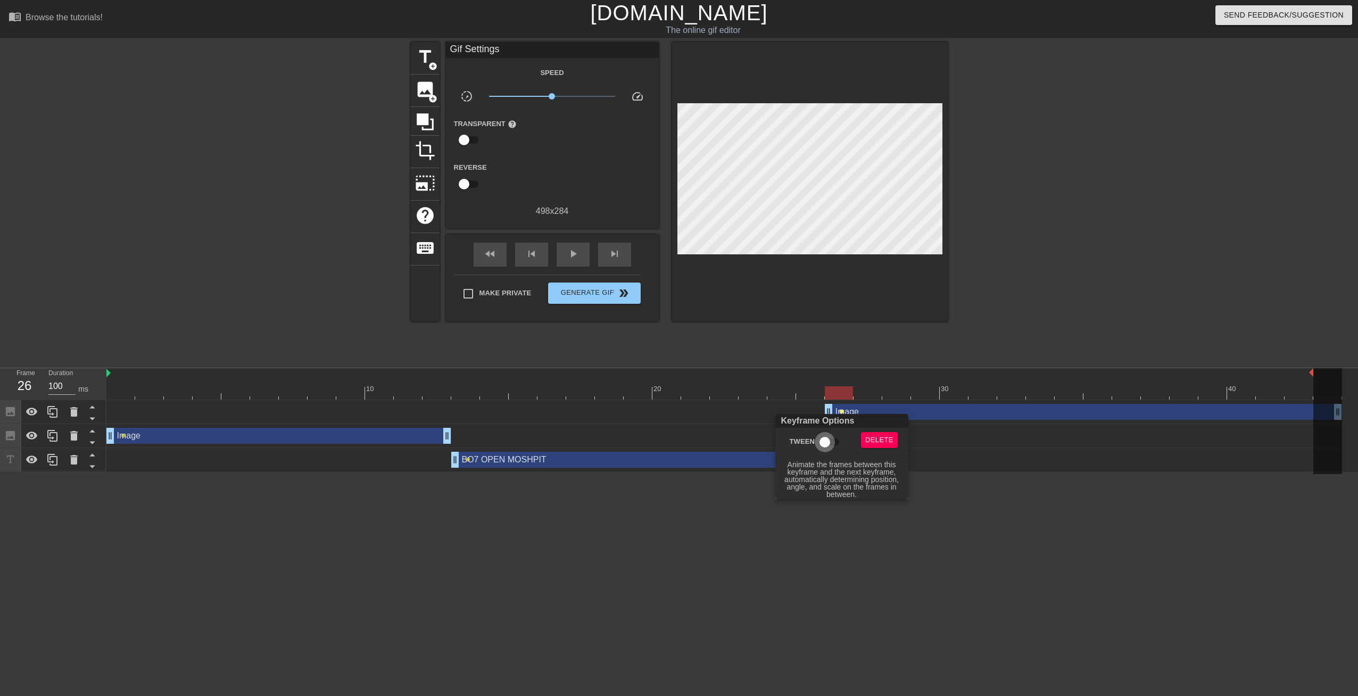
click at [825, 440] on input "Tween" at bounding box center [824, 442] width 61 height 20
checkbox input "true"
click at [975, 613] on div at bounding box center [679, 348] width 1358 height 696
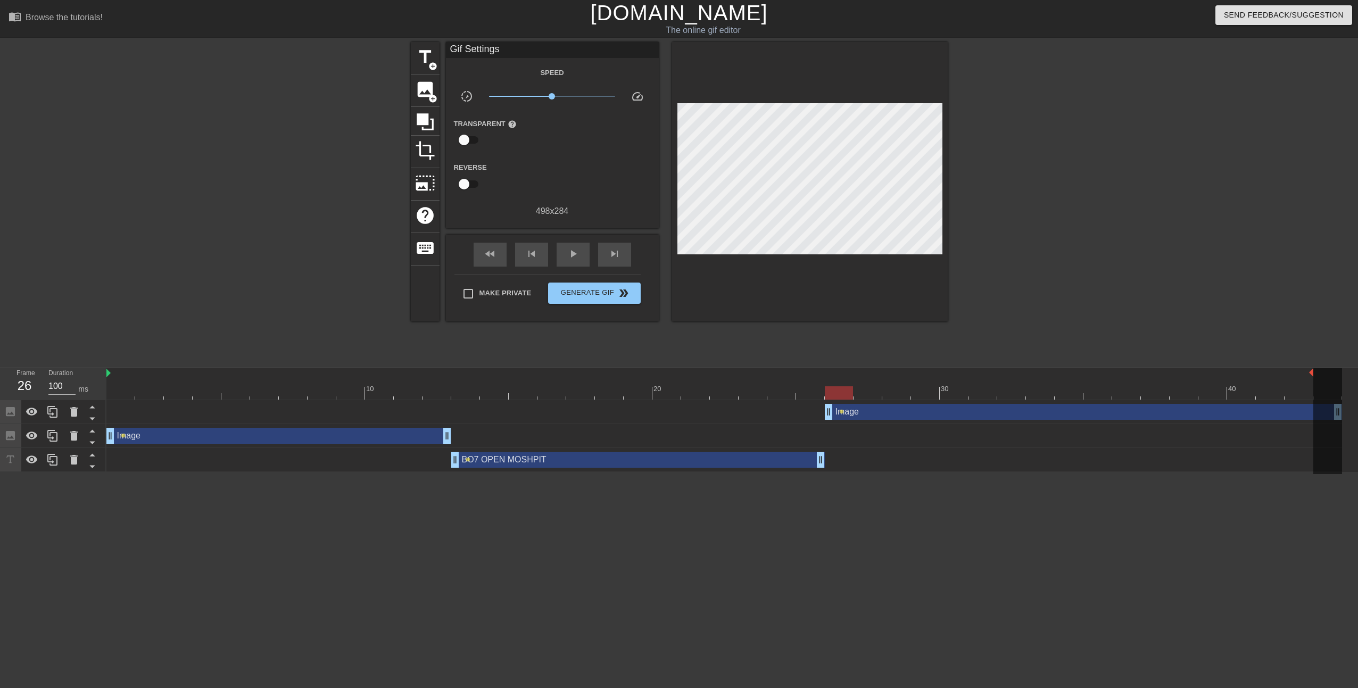
drag, startPoint x: 446, startPoint y: 388, endPoint x: 835, endPoint y: 383, distance: 389.0
click at [835, 383] on div "10 20 30 40" at bounding box center [724, 383] width 1236 height 31
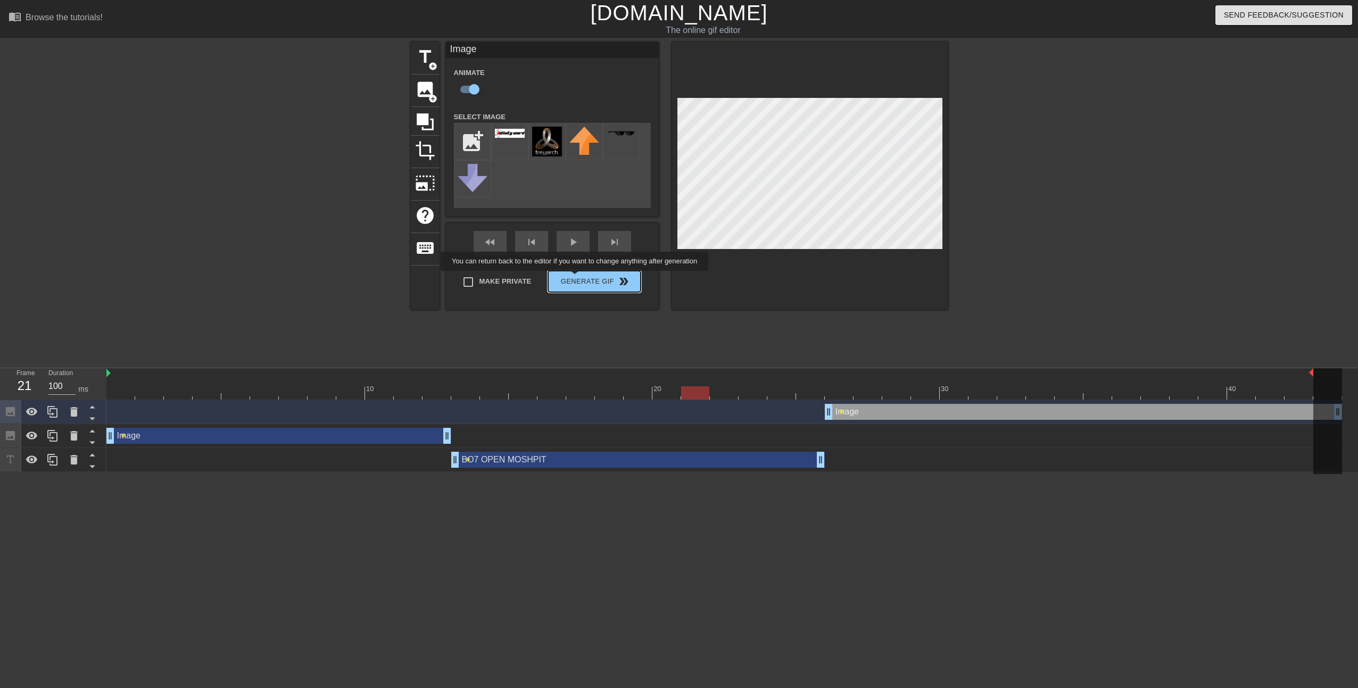
click at [576, 278] on div "Make Private Generate Gif double_arrow" at bounding box center [547, 284] width 186 height 42
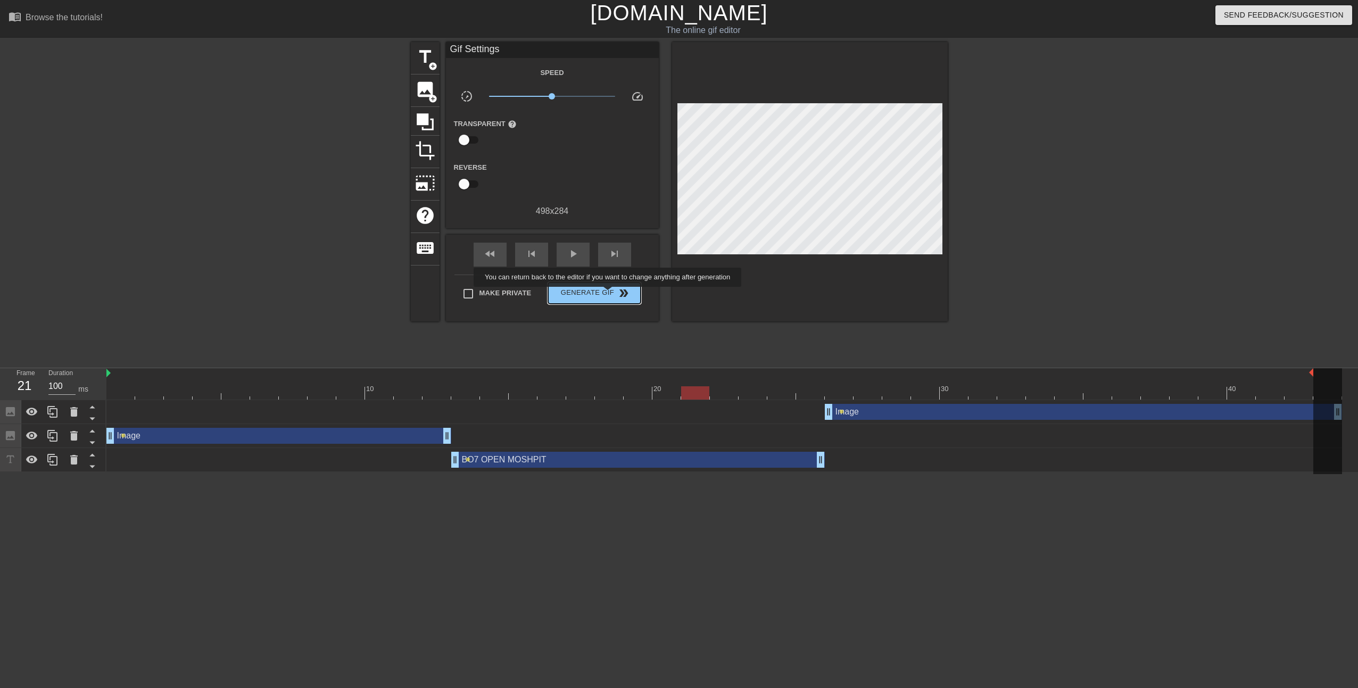
click at [609, 294] on span "Generate Gif double_arrow" at bounding box center [594, 293] width 84 height 13
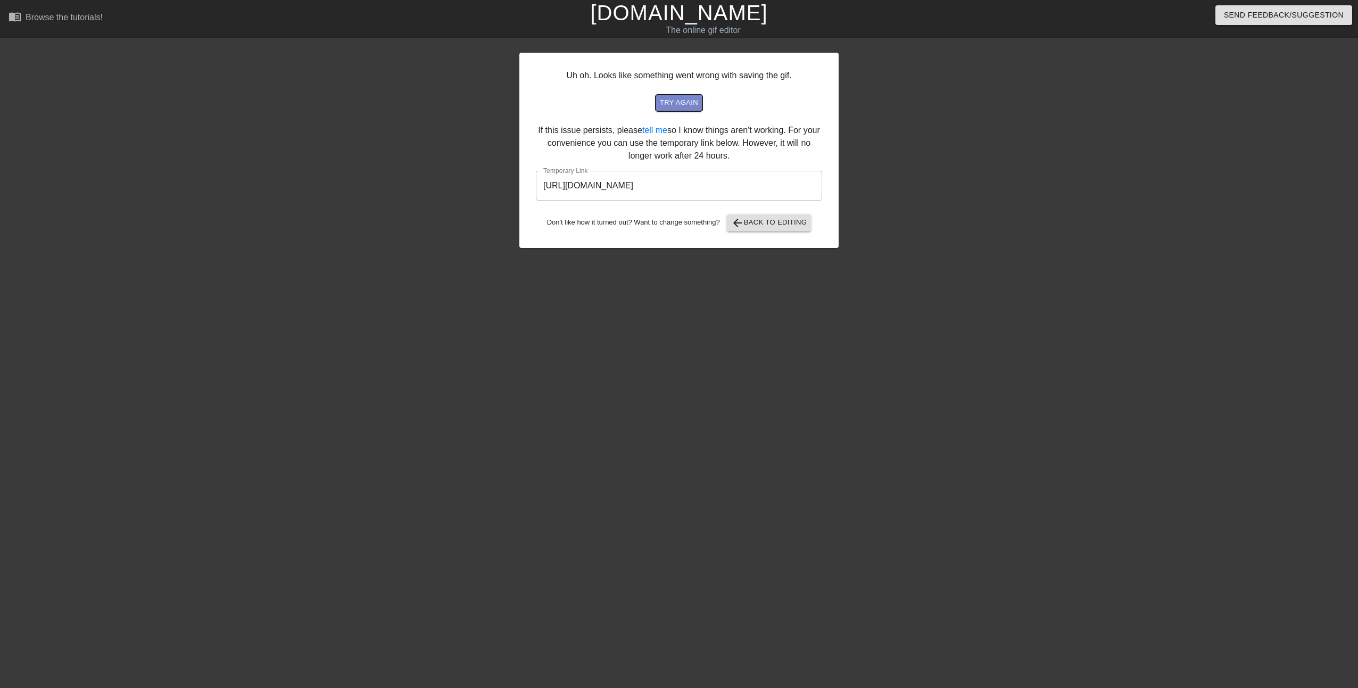
click at [677, 100] on span "try again" at bounding box center [679, 103] width 38 height 12
drag, startPoint x: 777, startPoint y: 187, endPoint x: 536, endPoint y: 184, distance: 240.5
click at [536, 184] on input "[URL][DOMAIN_NAME]" at bounding box center [679, 186] width 286 height 30
drag, startPoint x: 536, startPoint y: 184, endPoint x: 602, endPoint y: 187, distance: 66.1
